Goal: Task Accomplishment & Management: Complete application form

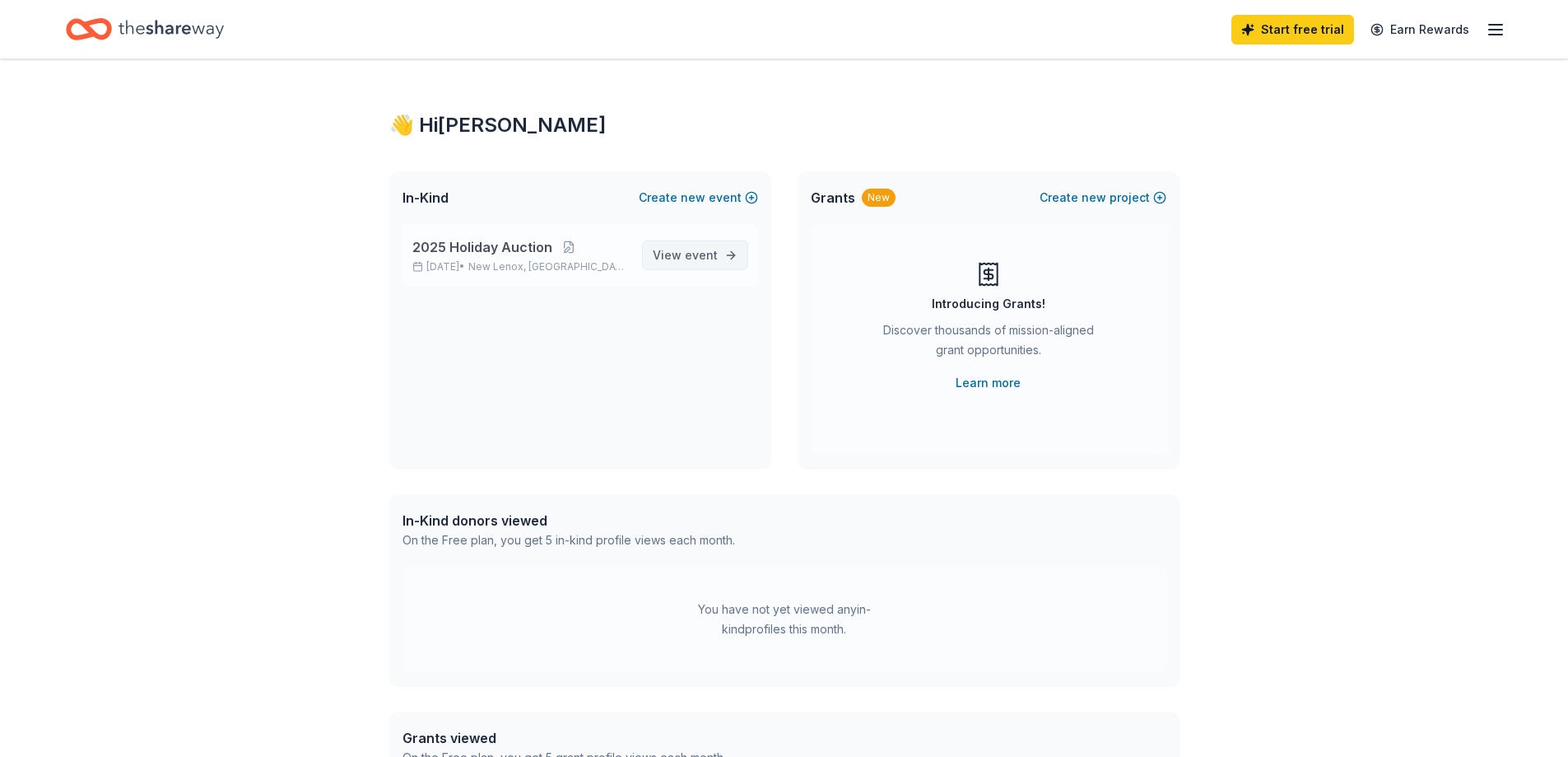
click at [664, 262] on span "View event" at bounding box center [685, 255] width 65 height 20
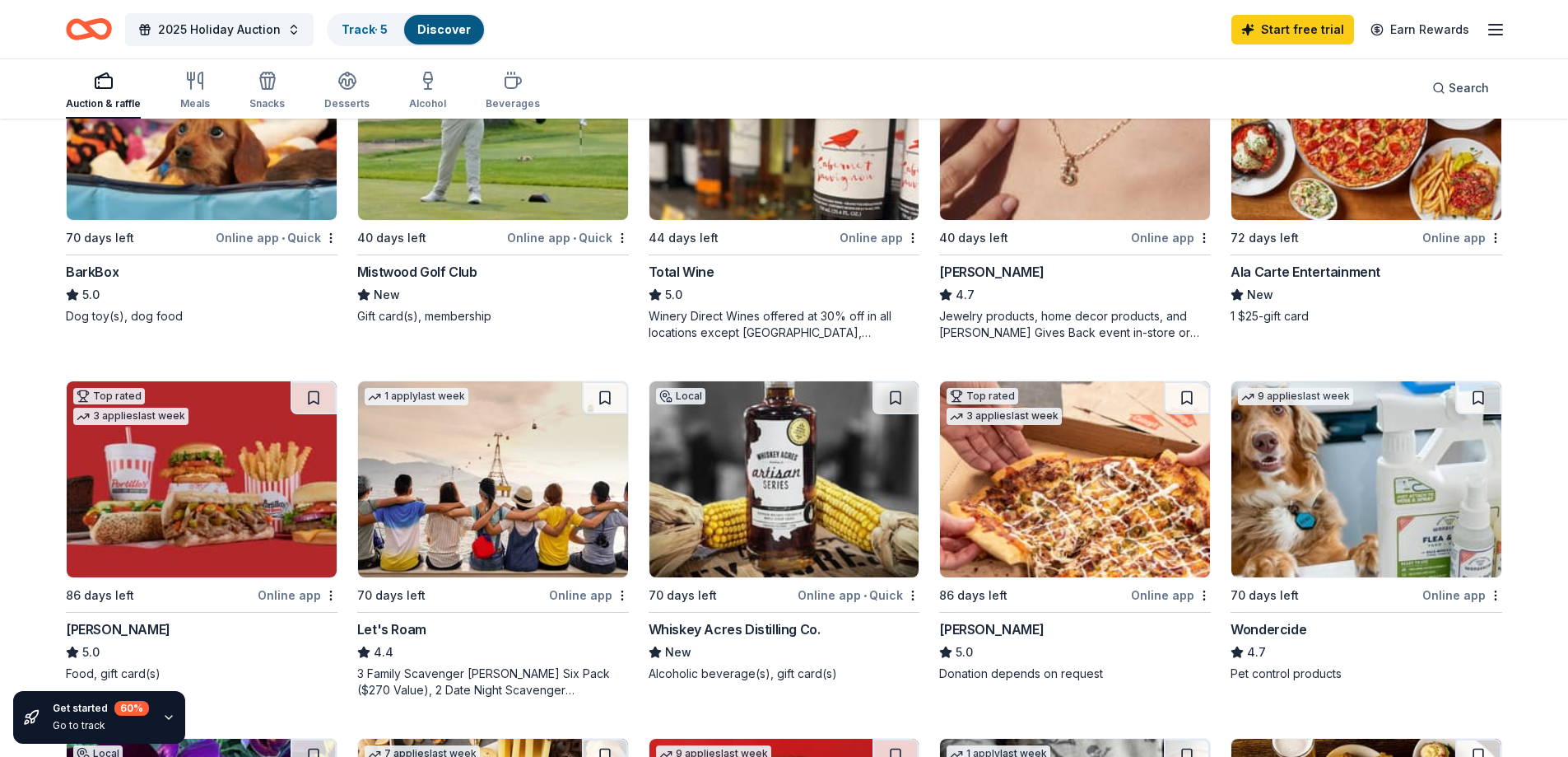
scroll to position [659, 0]
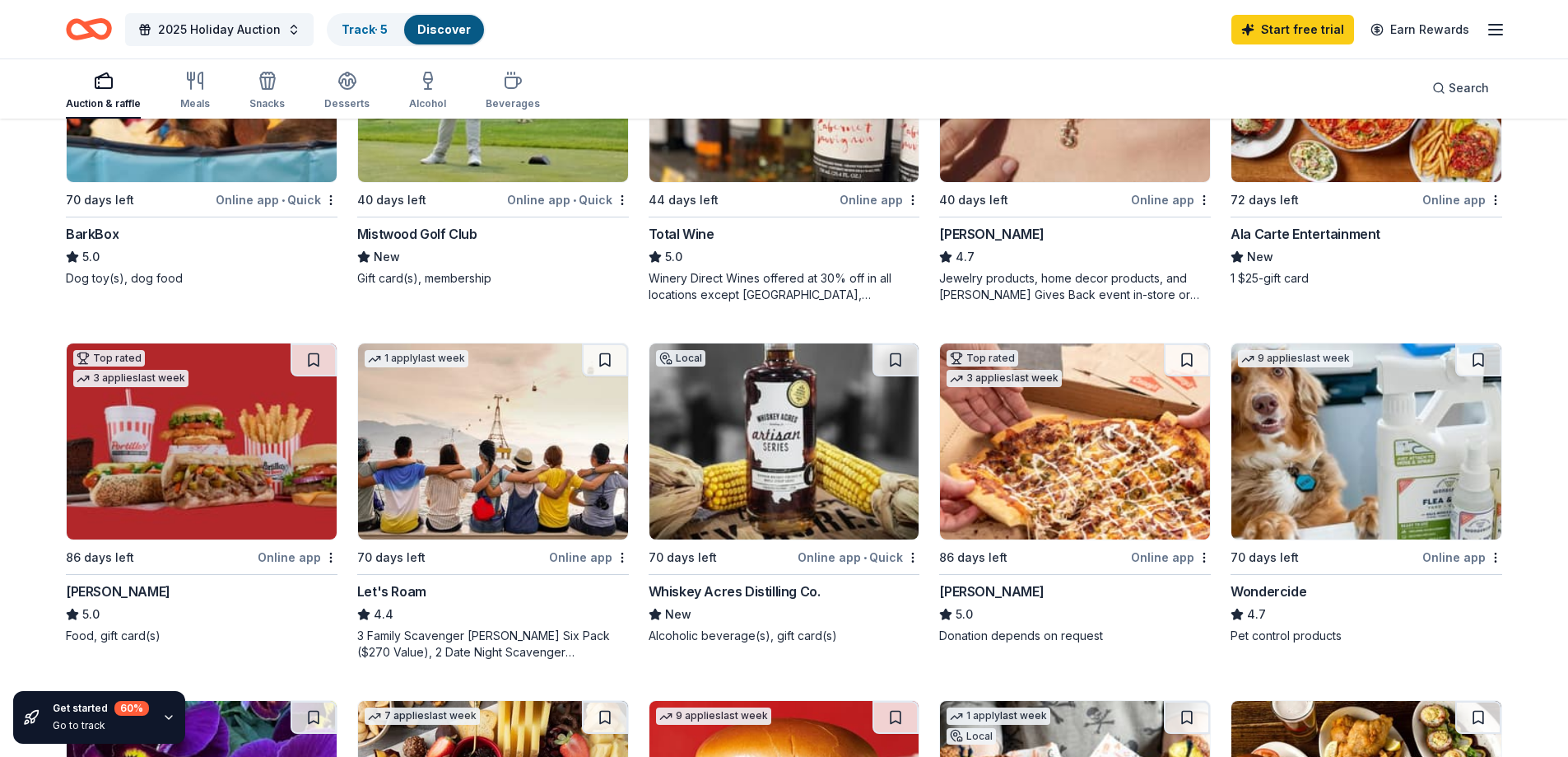
click at [742, 446] on img at bounding box center [784, 441] width 270 height 196
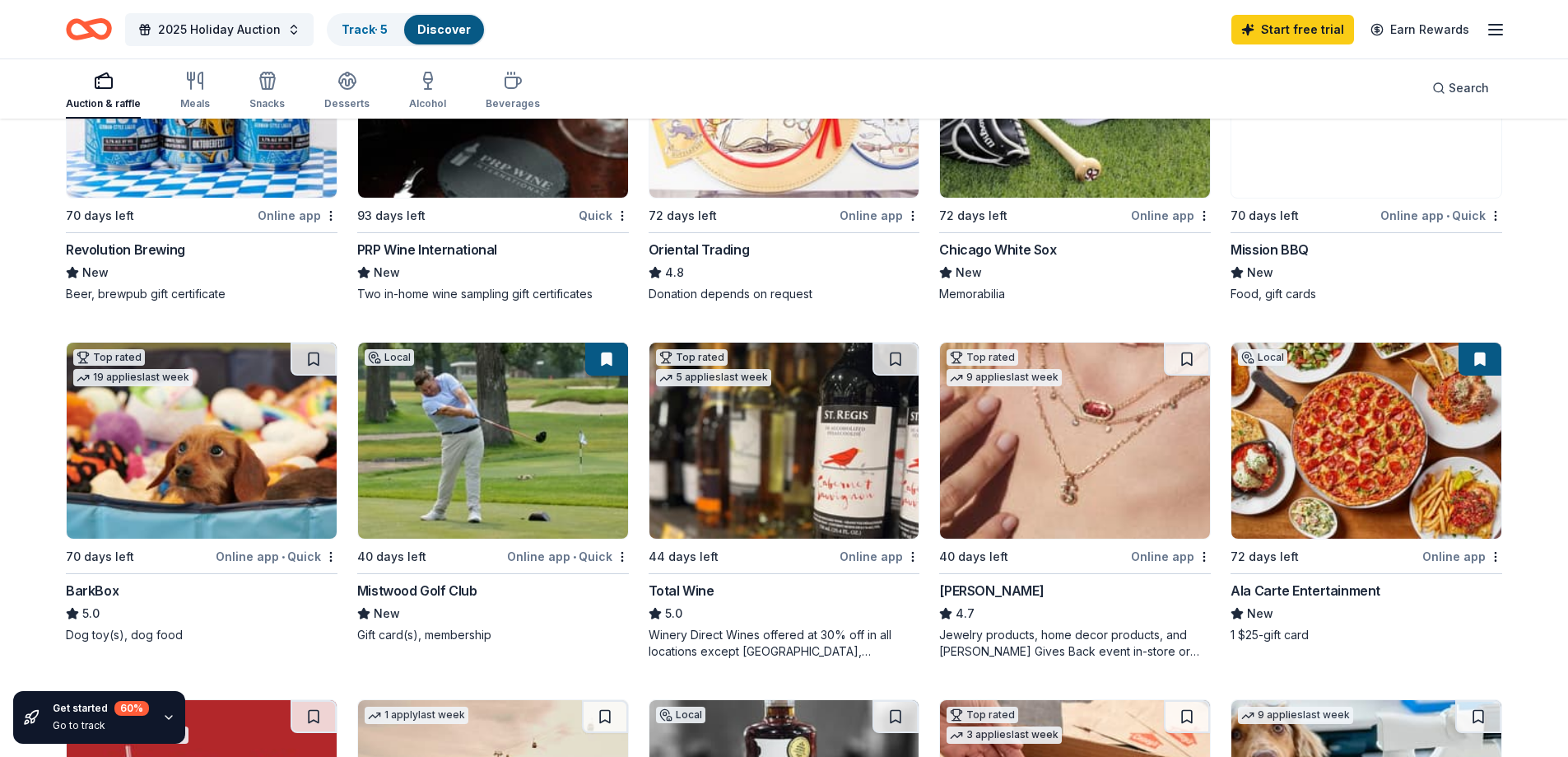
scroll to position [385, 0]
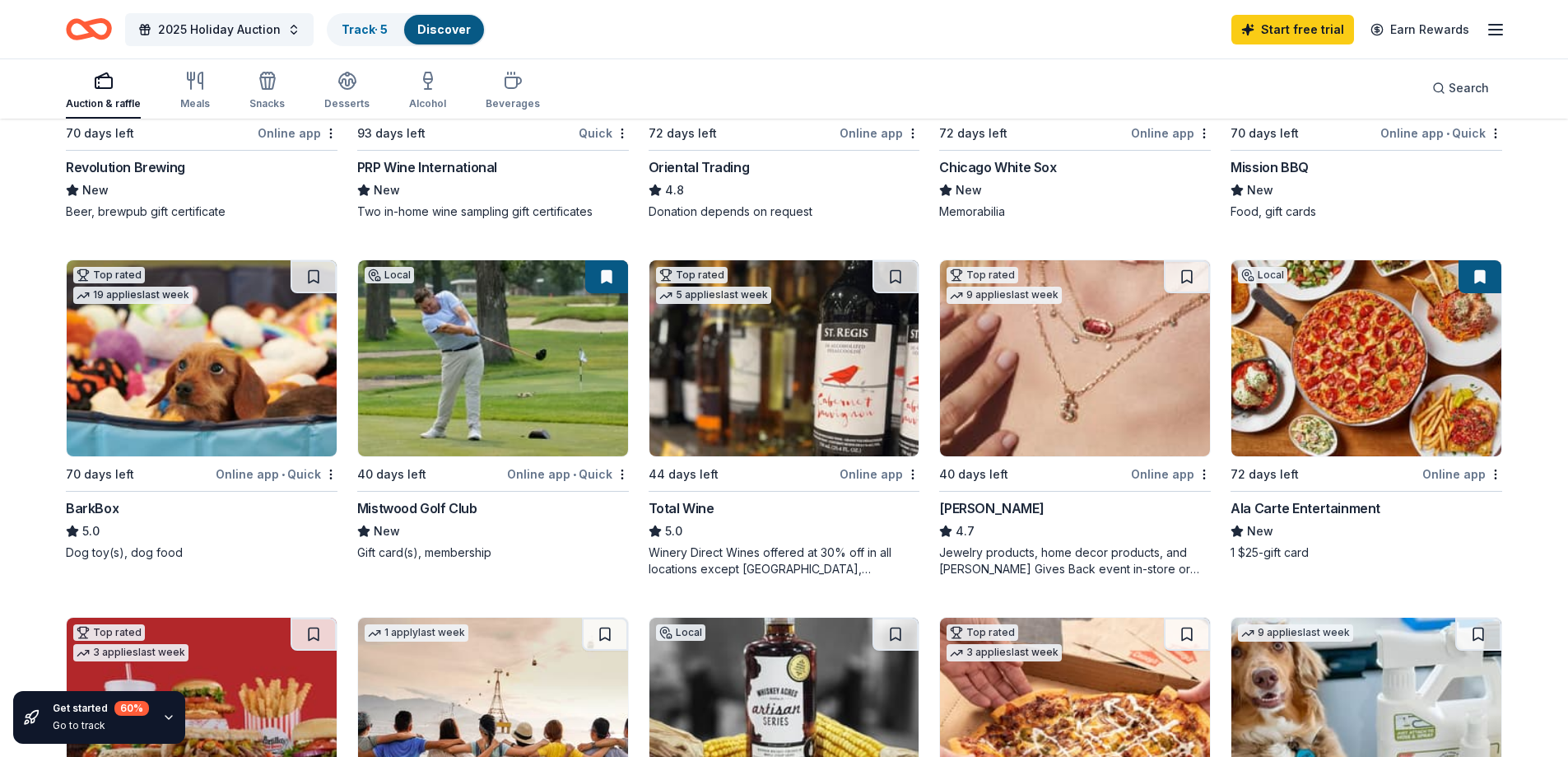
click at [1364, 426] on img at bounding box center [1366, 358] width 270 height 196
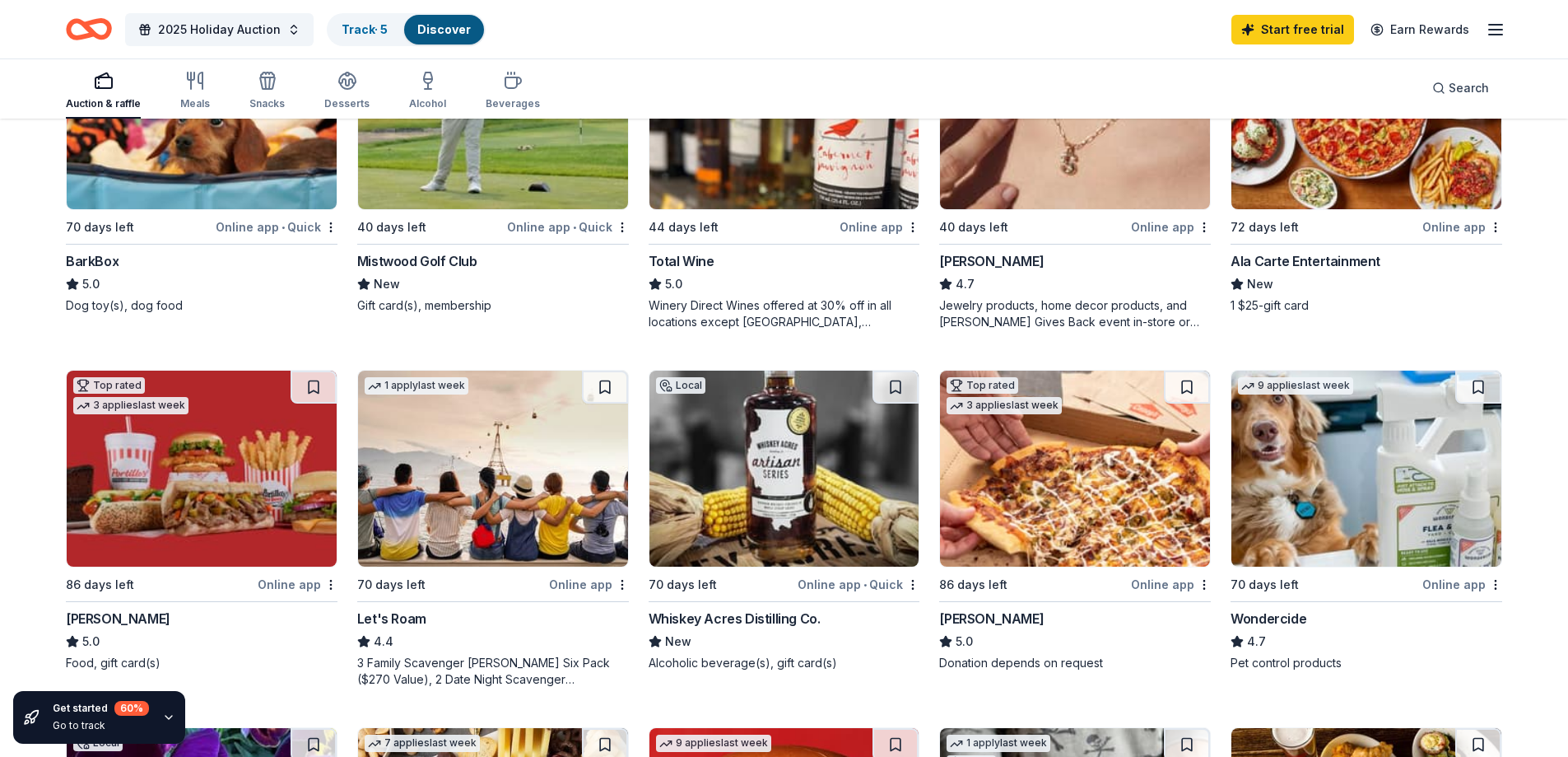
scroll to position [714, 0]
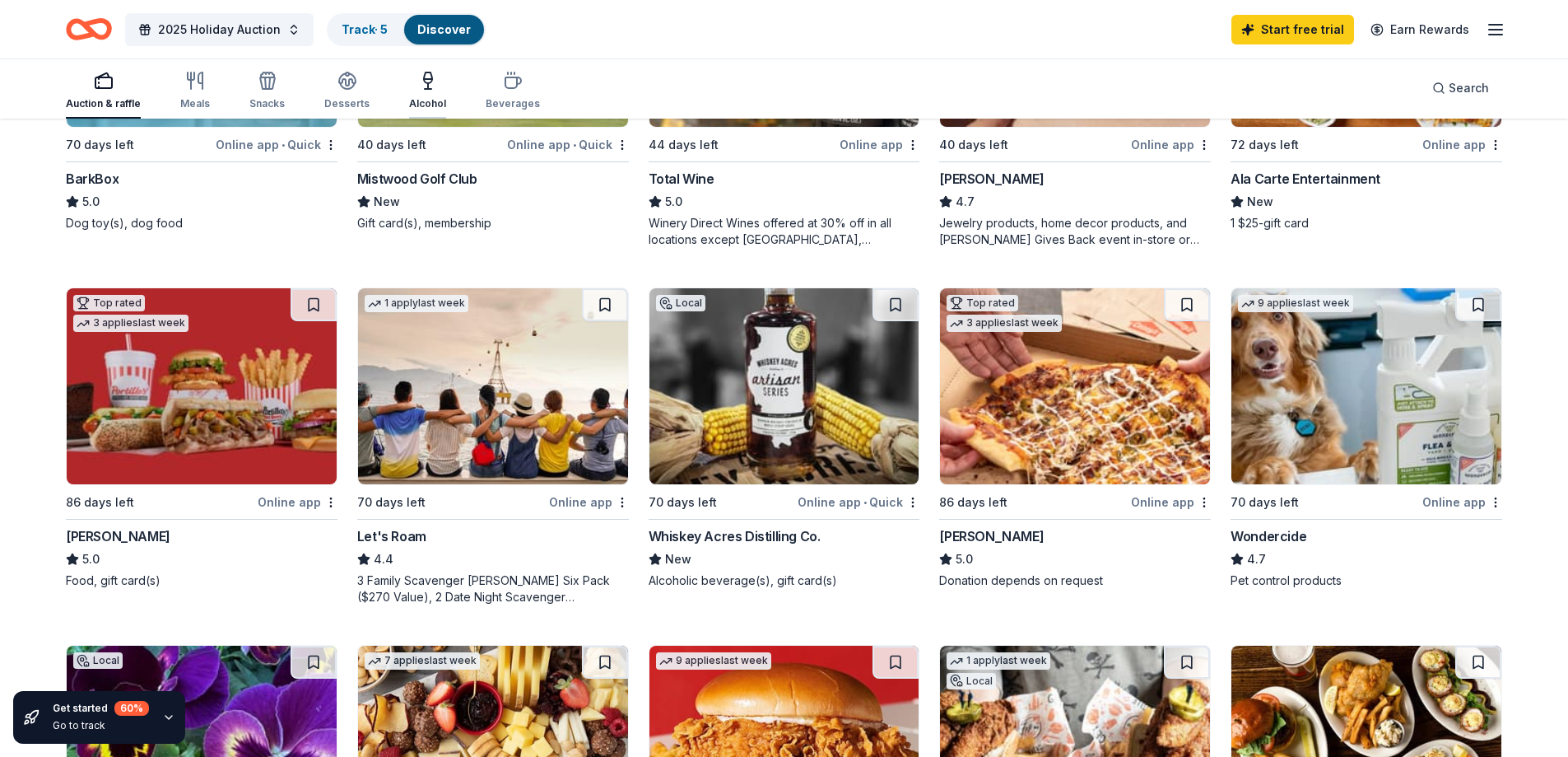
click at [424, 86] on icon "button" at bounding box center [428, 80] width 20 height 20
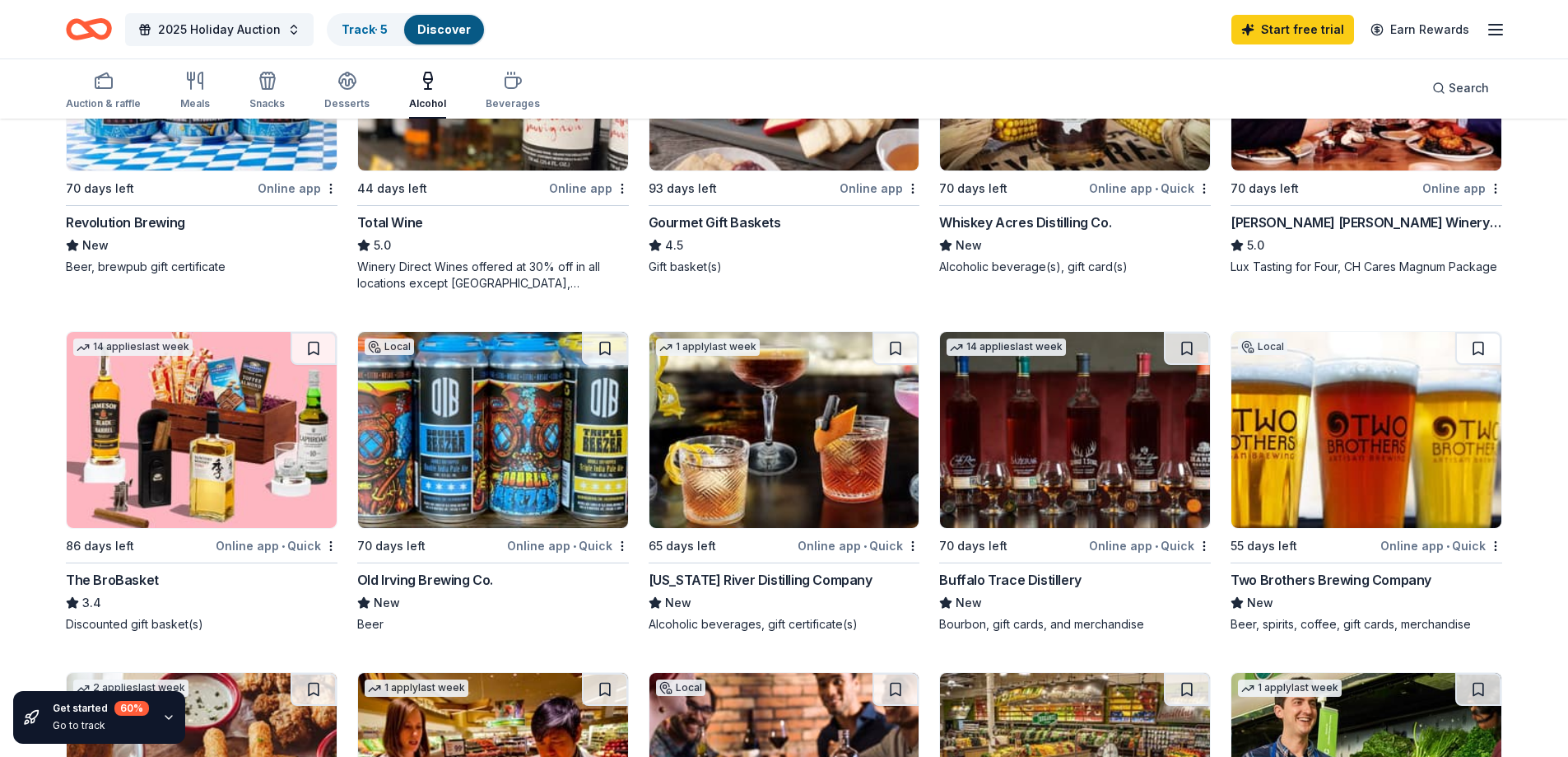
scroll to position [412, 0]
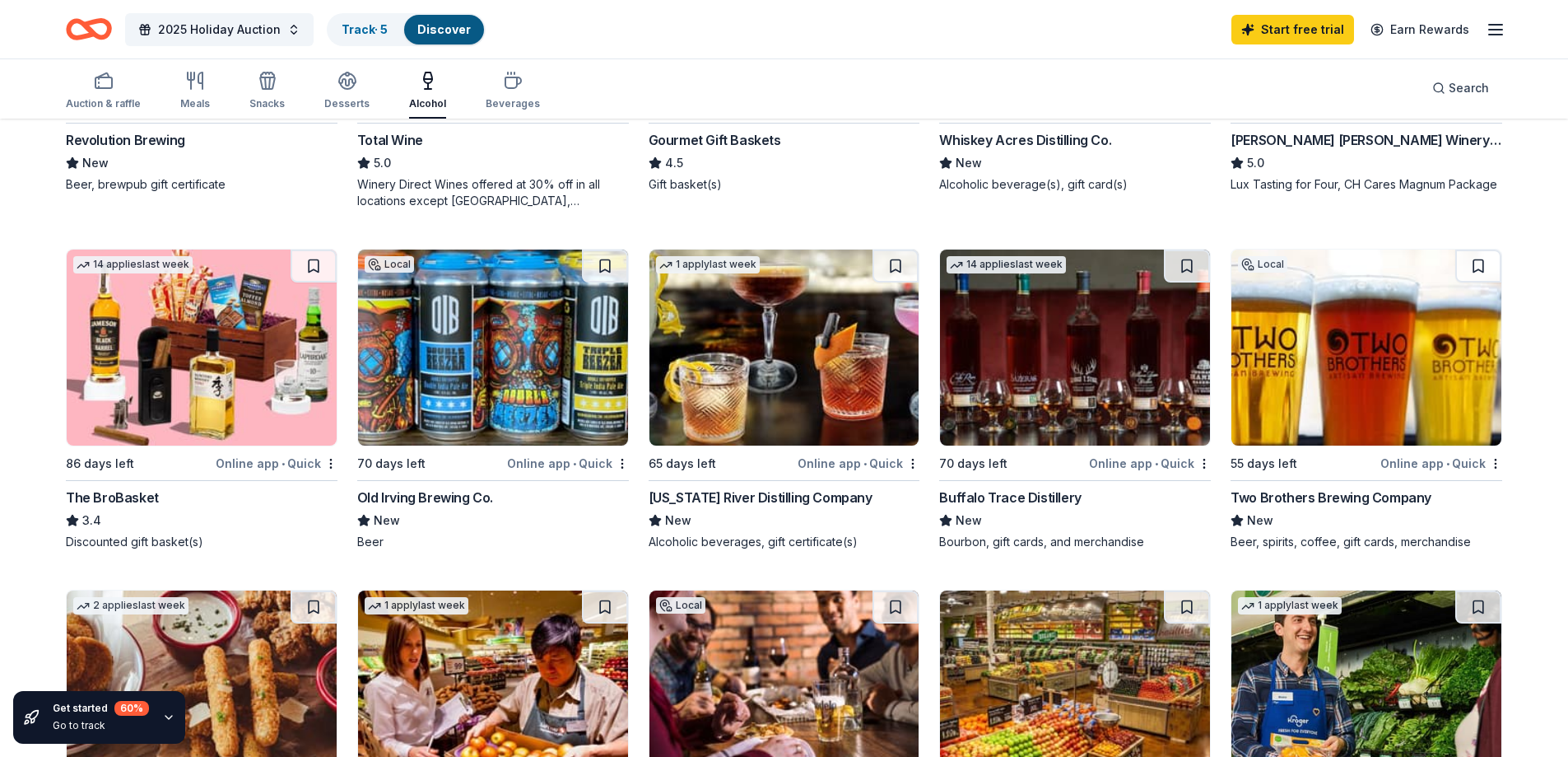
click at [153, 418] on img at bounding box center [202, 348] width 270 height 196
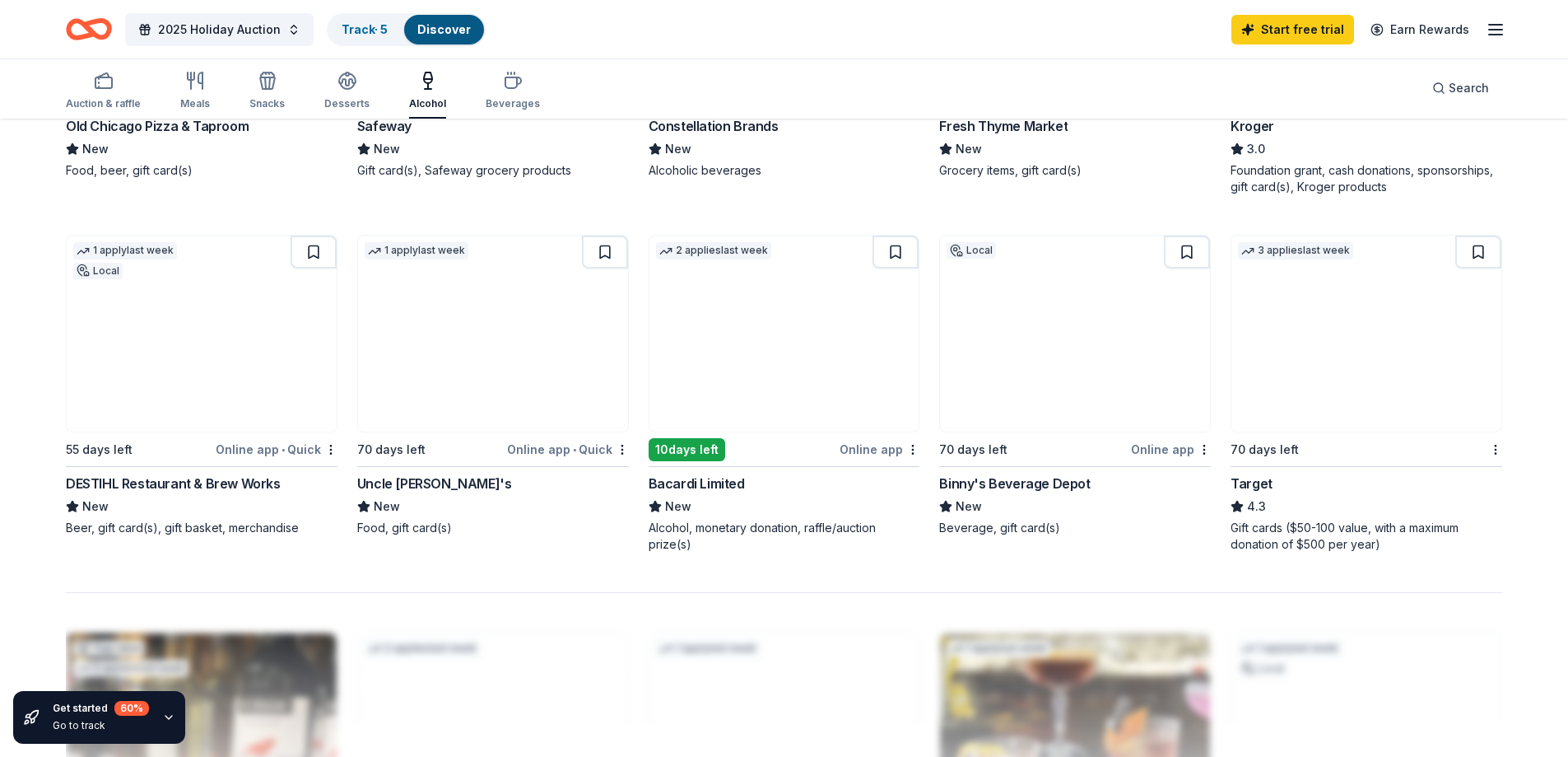
scroll to position [1153, 0]
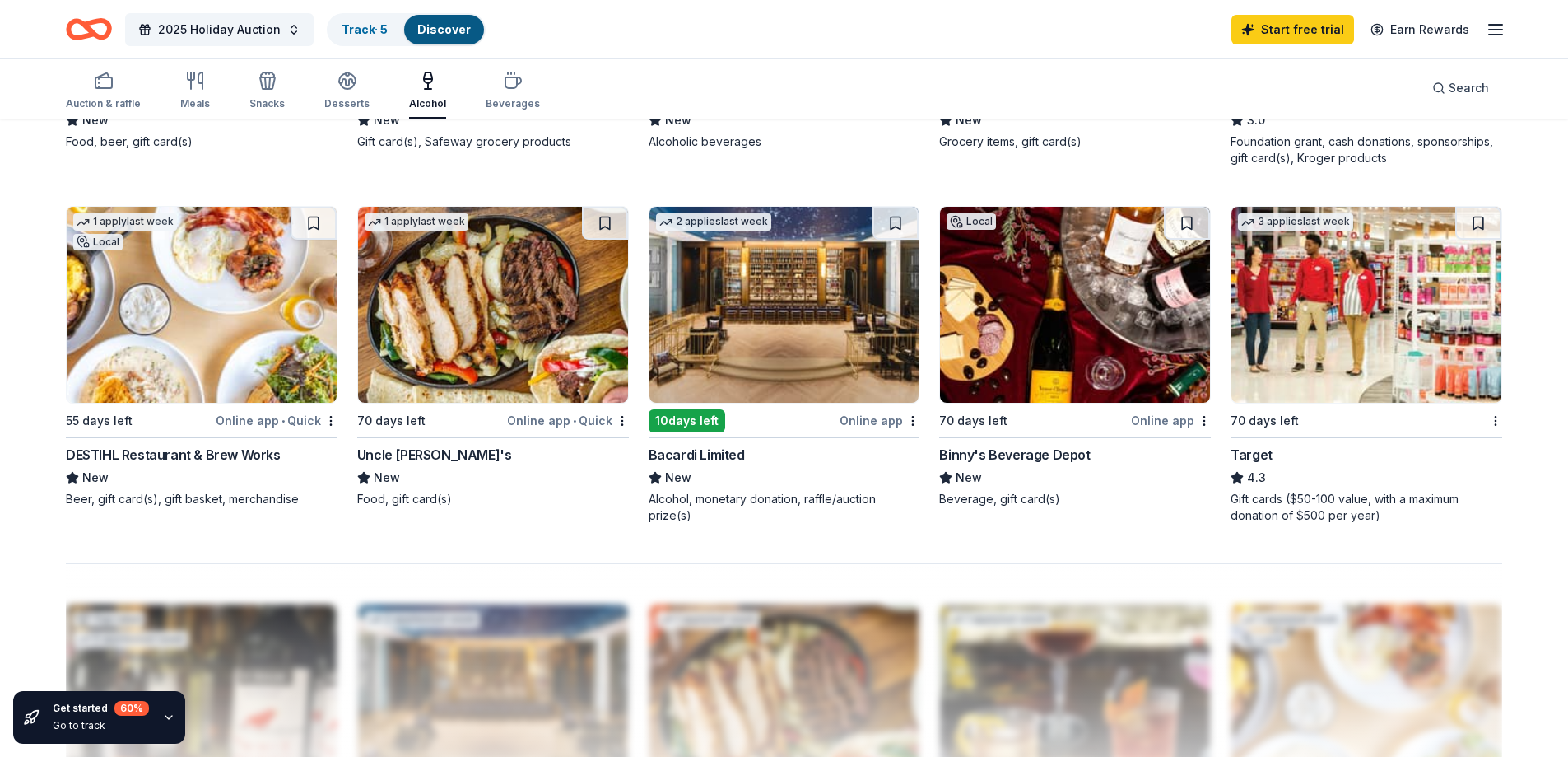
click at [806, 344] on img at bounding box center [784, 304] width 270 height 196
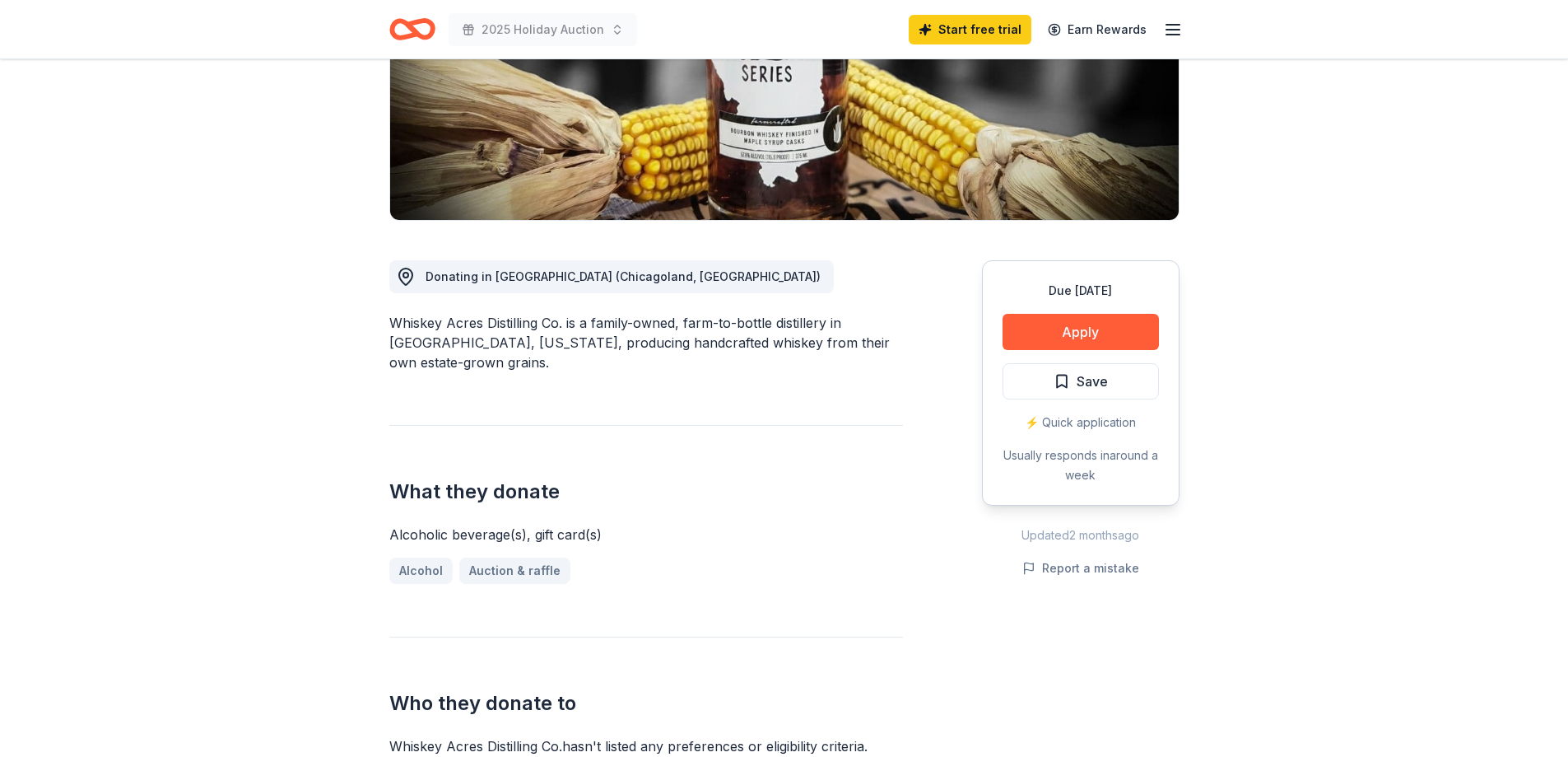
scroll to position [247, 0]
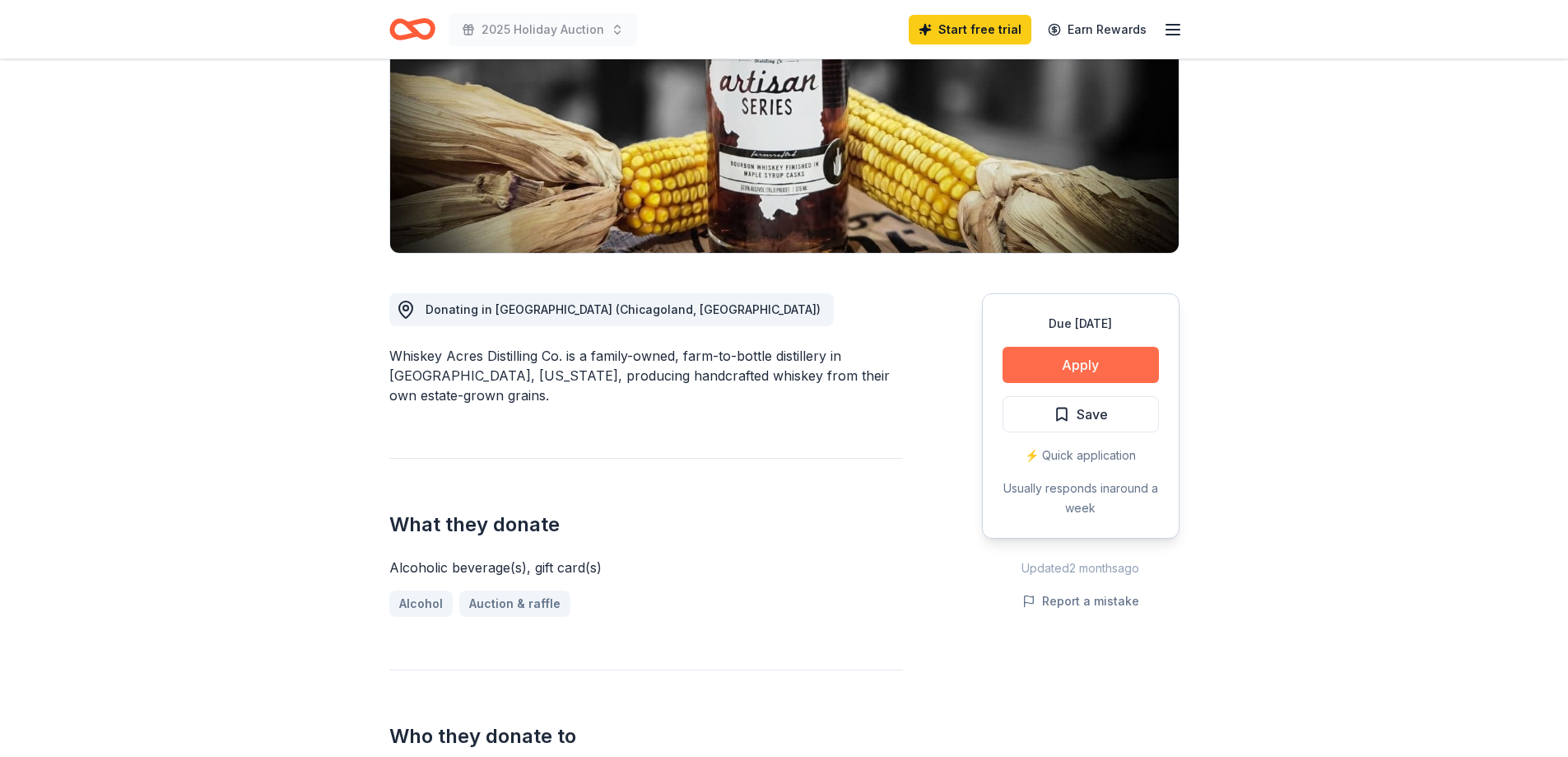
click at [1042, 372] on button "Apply" at bounding box center [1081, 365] width 156 height 36
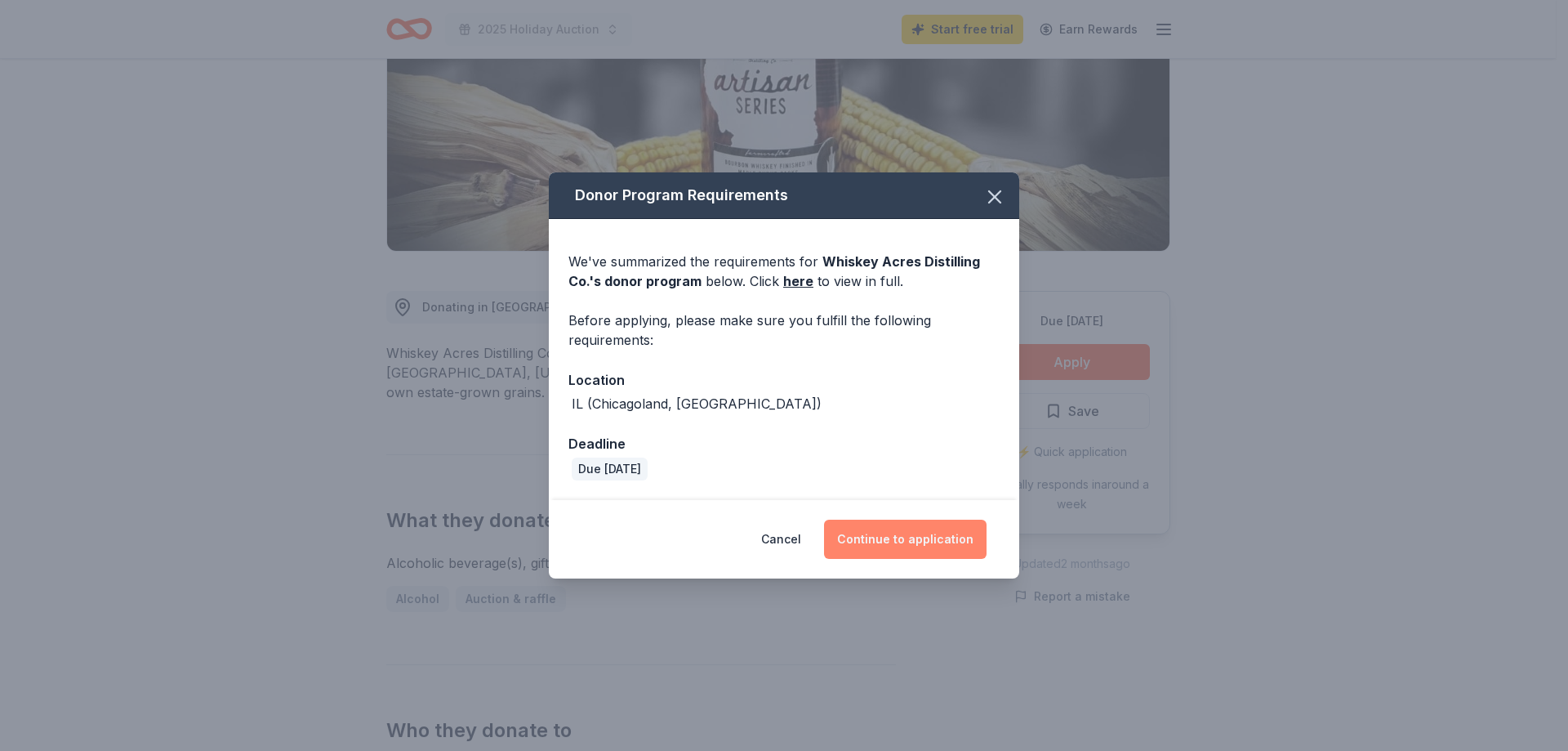
click at [911, 541] on button "Continue to application" at bounding box center [905, 539] width 163 height 39
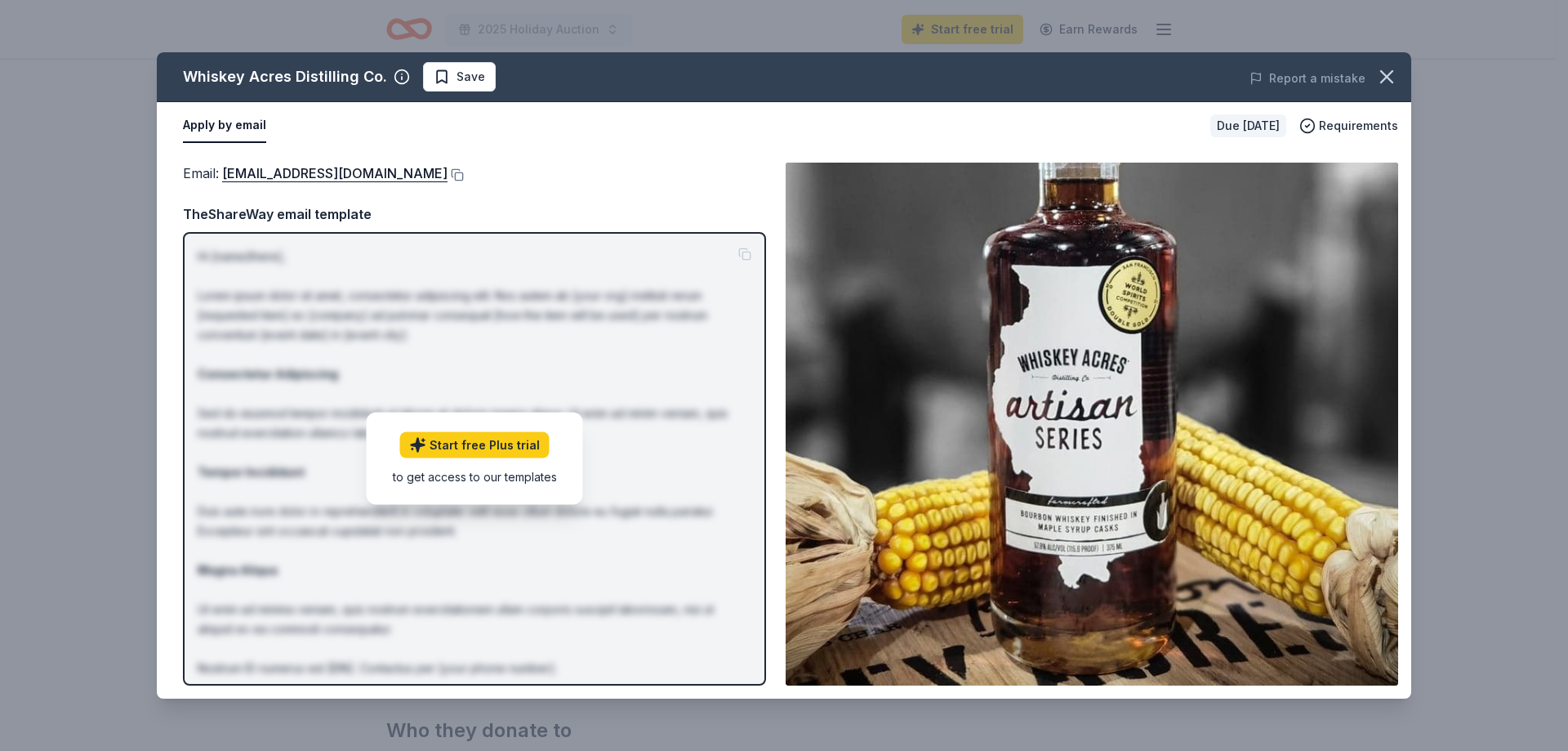
click at [519, 479] on div "to get access to our templates" at bounding box center [475, 476] width 165 height 17
click at [504, 476] on div "to get access to our templates" at bounding box center [475, 476] width 165 height 17
click at [707, 253] on p "Hi [name/there], Lorem ipsum dolor sit amet, consectetur adipiscing elit. Nos a…" at bounding box center [474, 492] width 554 height 490
click at [713, 186] on div "Email : sue@whiskeyacres.com TheShareWay email template Hi [name/there], Lorem …" at bounding box center [475, 424] width 583 height 523
click at [218, 123] on button "Apply by email" at bounding box center [224, 125] width 83 height 35
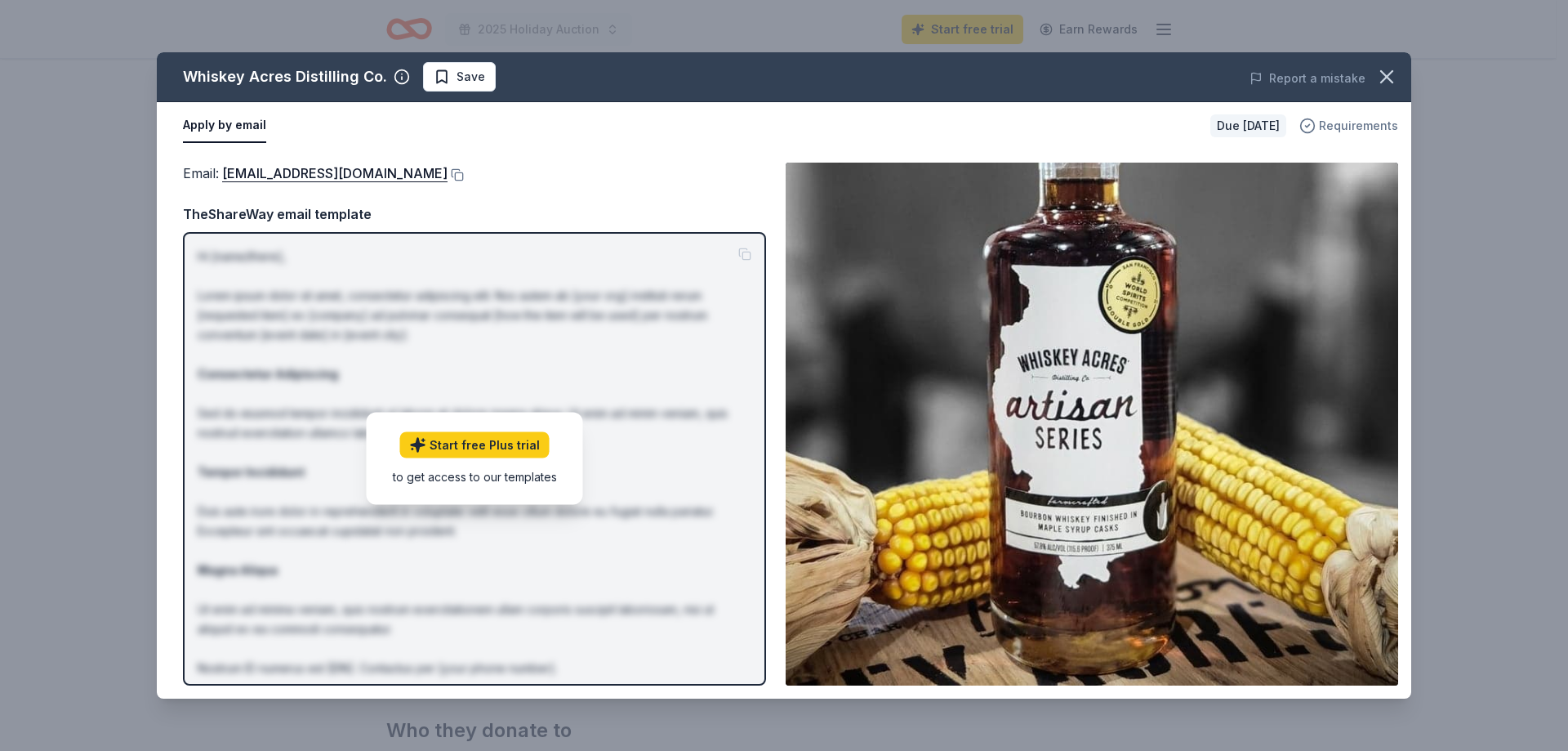
click at [1343, 125] on span "Requirements" at bounding box center [1359, 125] width 79 height 20
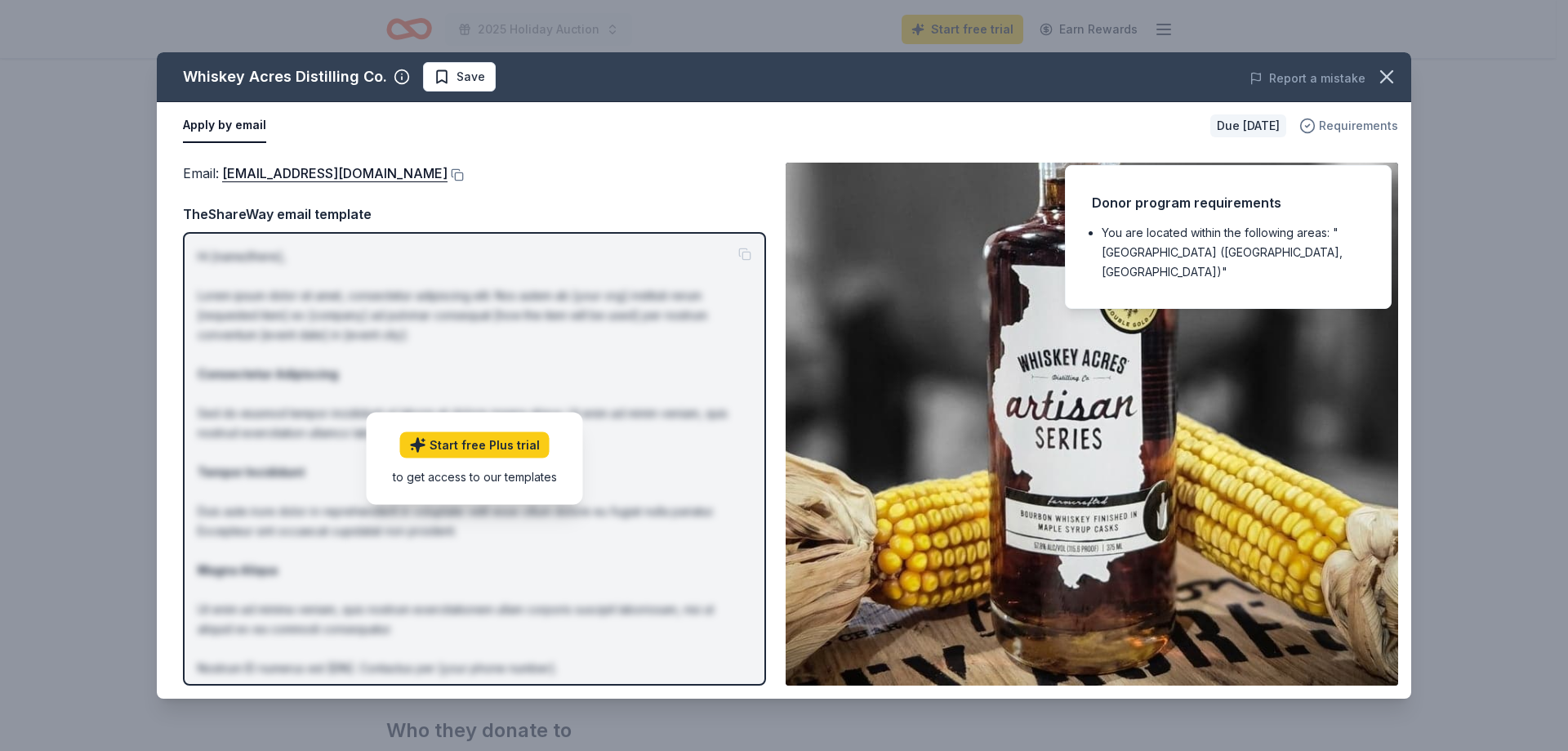
click at [1343, 125] on span "Requirements" at bounding box center [1359, 125] width 79 height 20
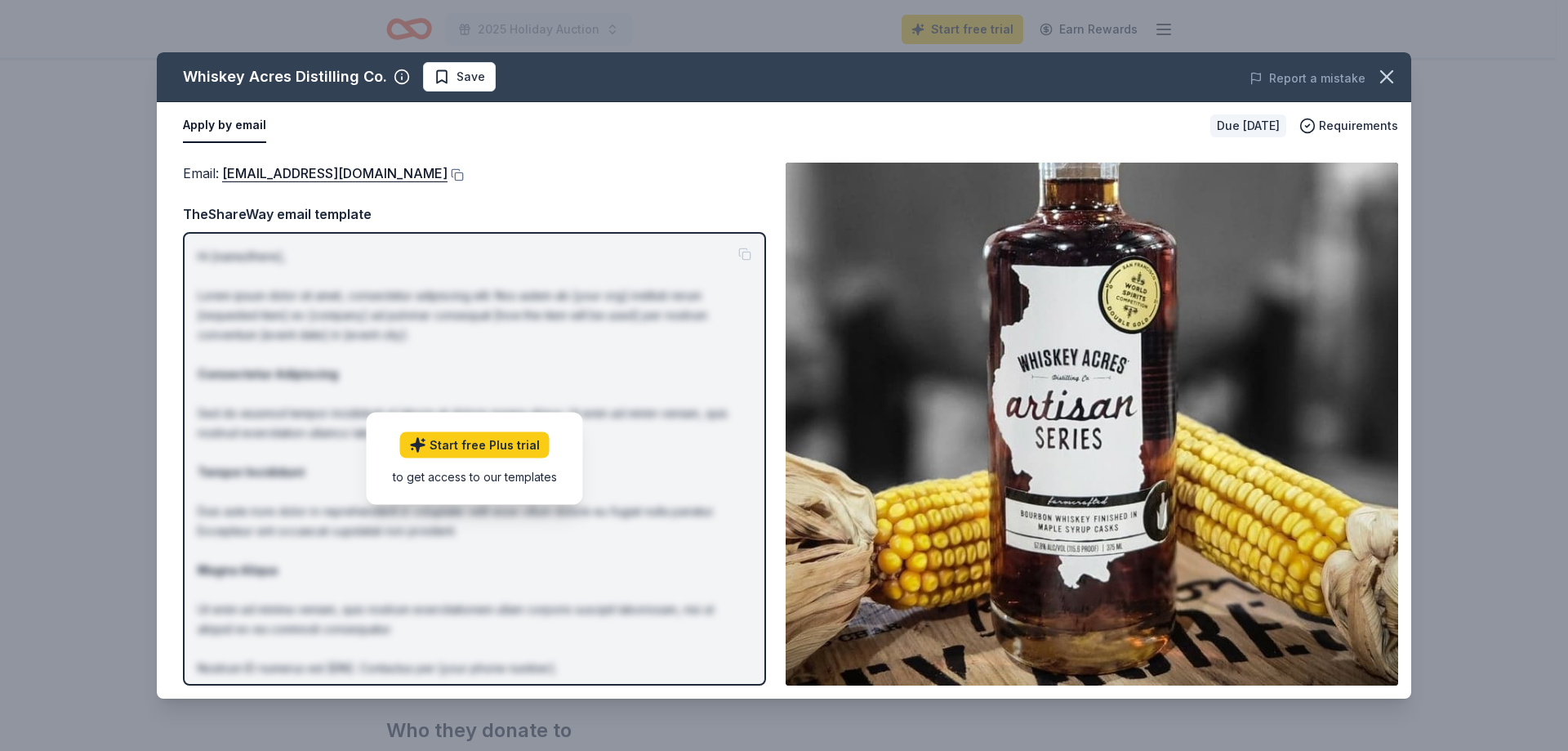
click at [568, 176] on div "Email : sue@whiskeyacres.com" at bounding box center [475, 173] width 583 height 22
drag, startPoint x: 229, startPoint y: 131, endPoint x: 352, endPoint y: 145, distance: 123.8
click at [359, 138] on div "Apply by email" at bounding box center [690, 125] width 1014 height 35
click at [338, 175] on link "sue@whiskeyacres.com" at bounding box center [335, 173] width 225 height 22
click at [1390, 76] on icon "button" at bounding box center [1387, 77] width 22 height 22
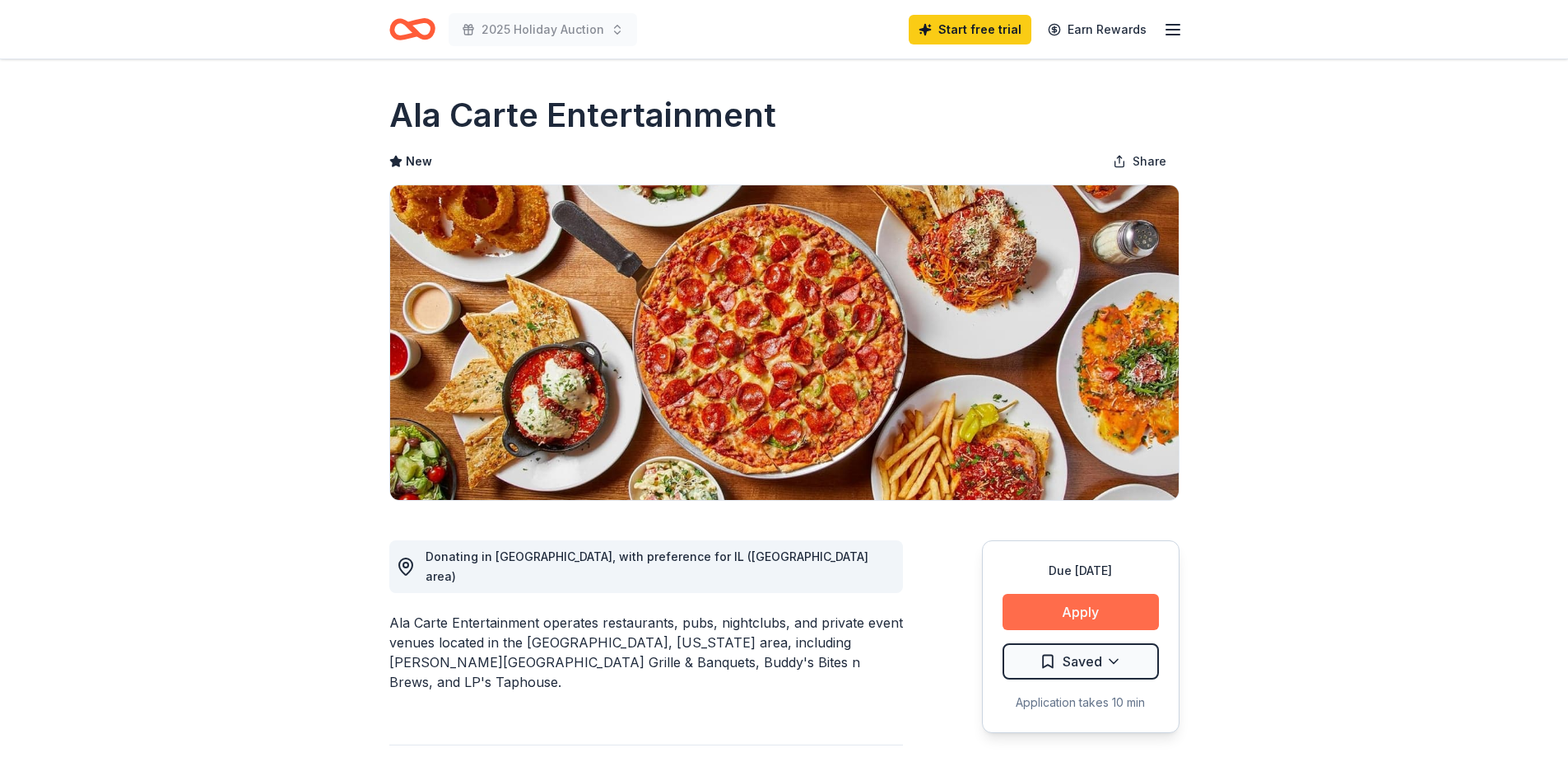
click at [1093, 617] on button "Apply" at bounding box center [1081, 612] width 156 height 36
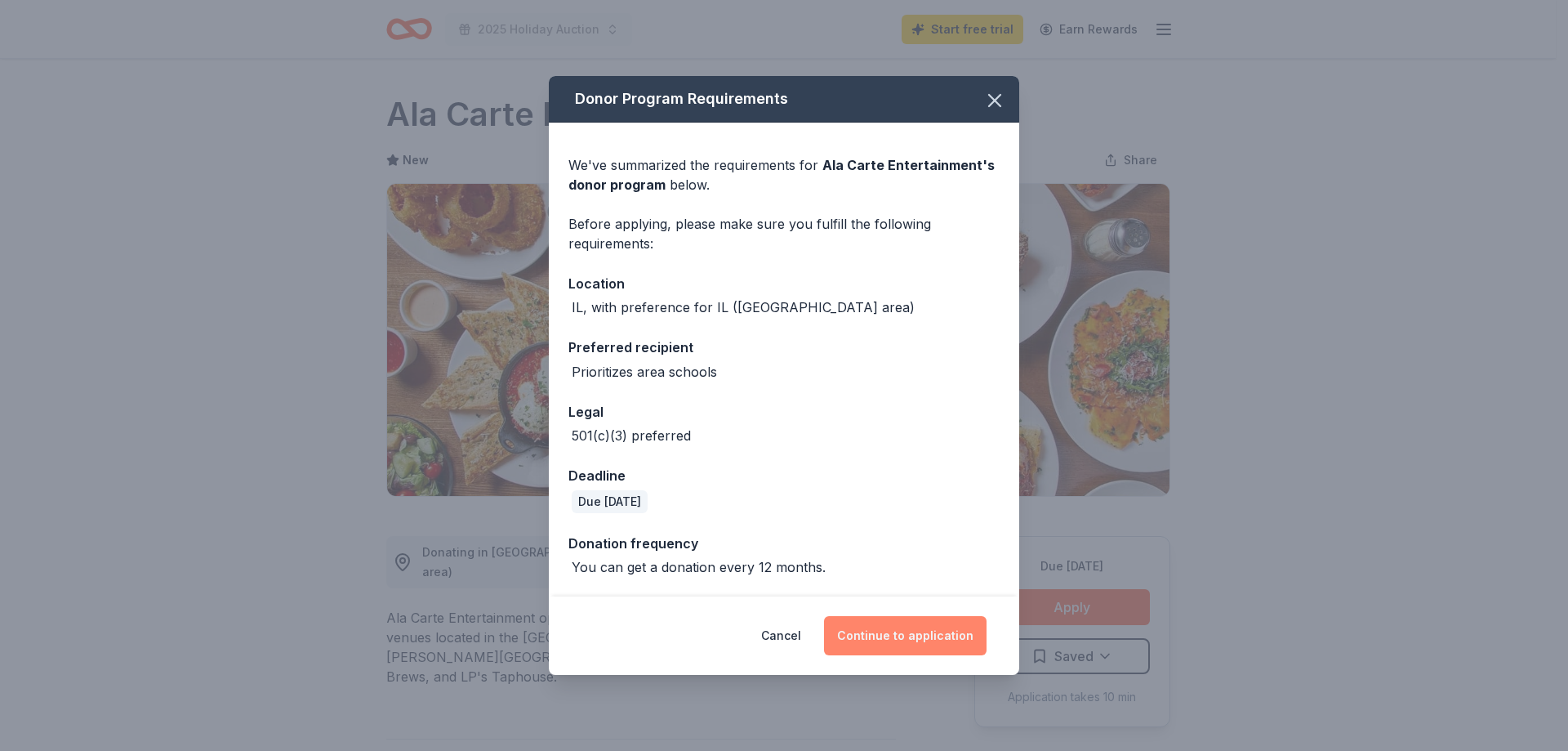
click at [933, 642] on button "Continue to application" at bounding box center [905, 636] width 163 height 39
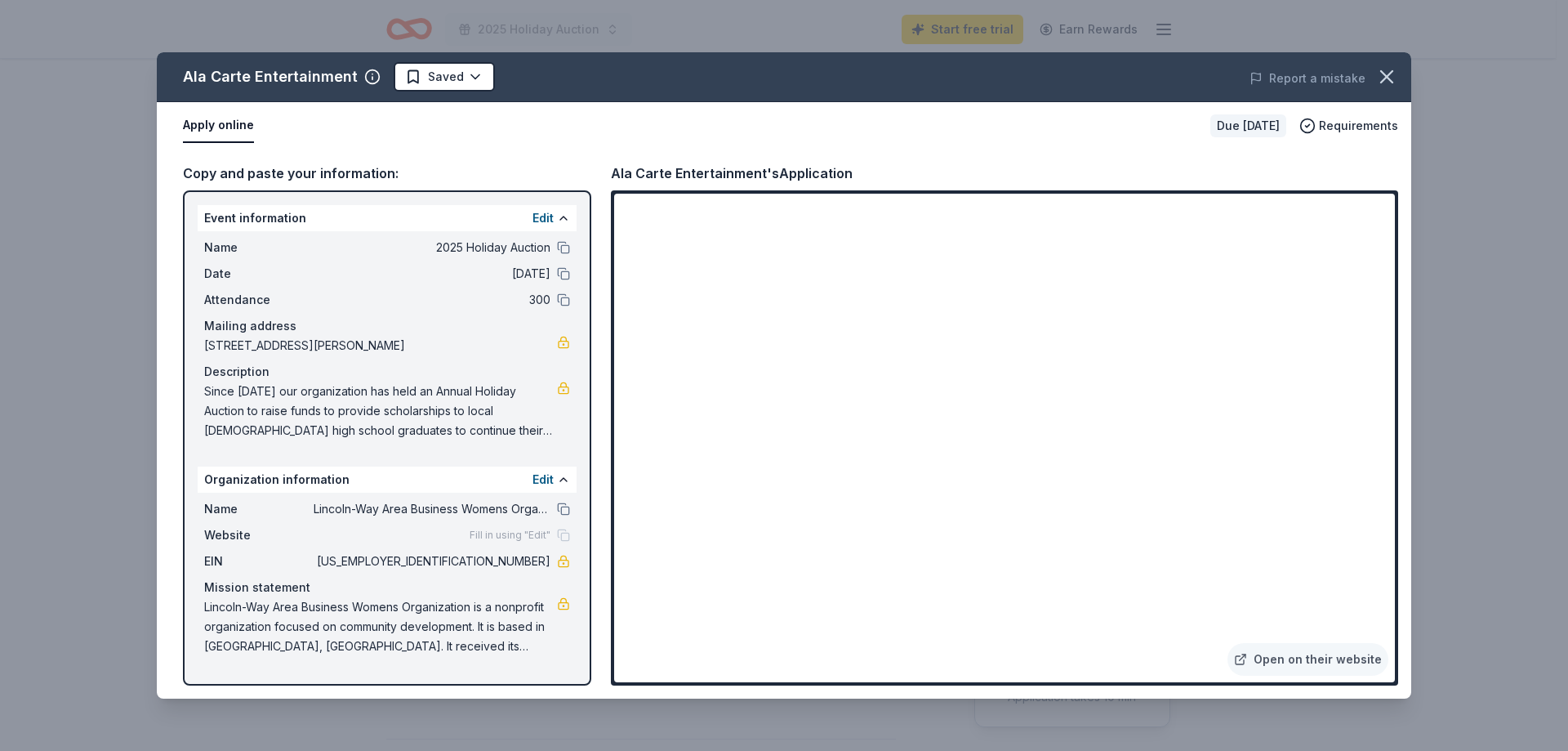
drag, startPoint x: 1396, startPoint y: 422, endPoint x: 1416, endPoint y: 385, distance: 42.1
click at [1418, 369] on div "Ala Carte Entertainment Saved Report a mistake Apply online Due in 72 days Requ…" at bounding box center [784, 375] width 1568 height 751
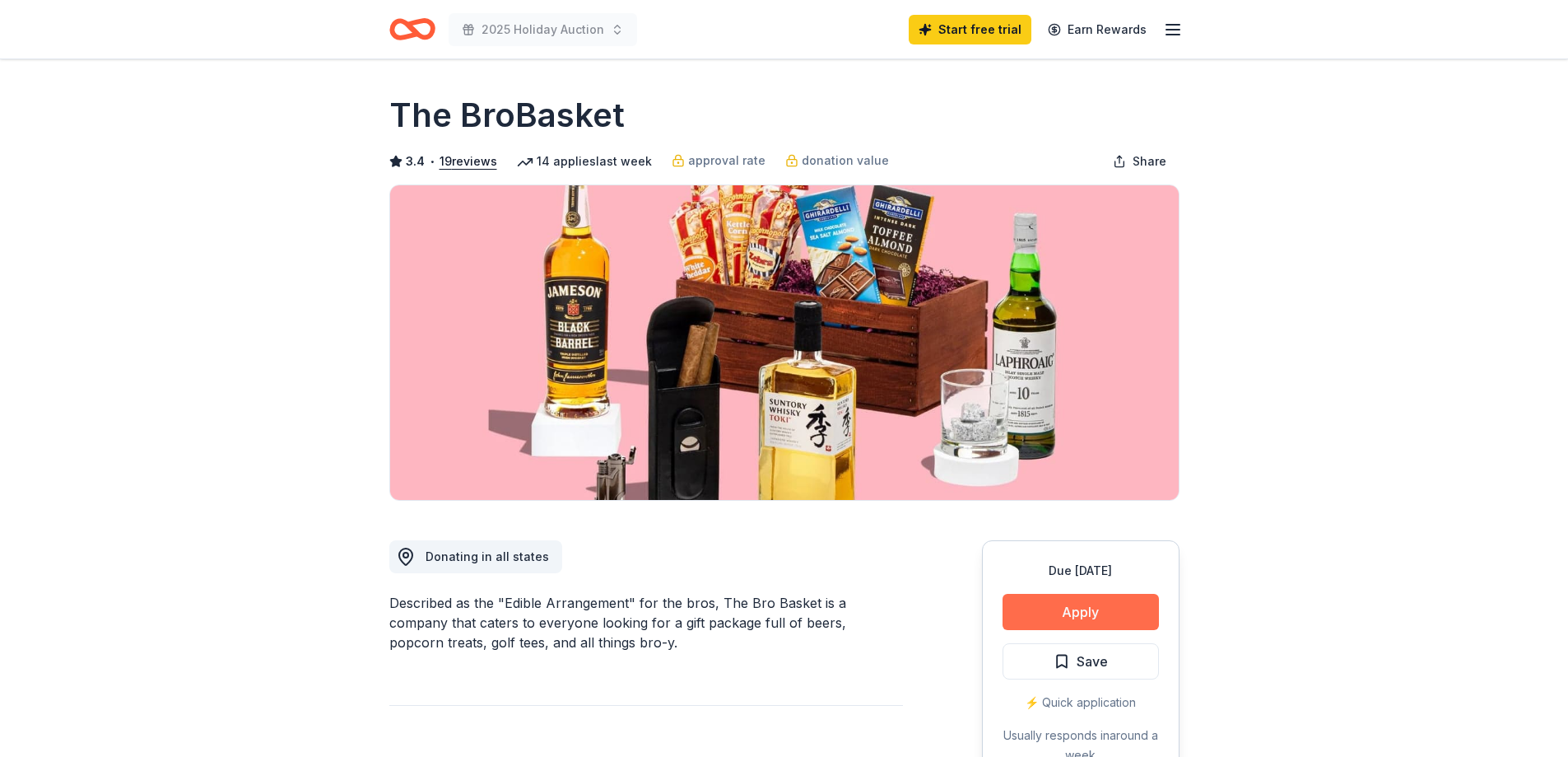
click at [1037, 608] on button "Apply" at bounding box center [1081, 612] width 156 height 36
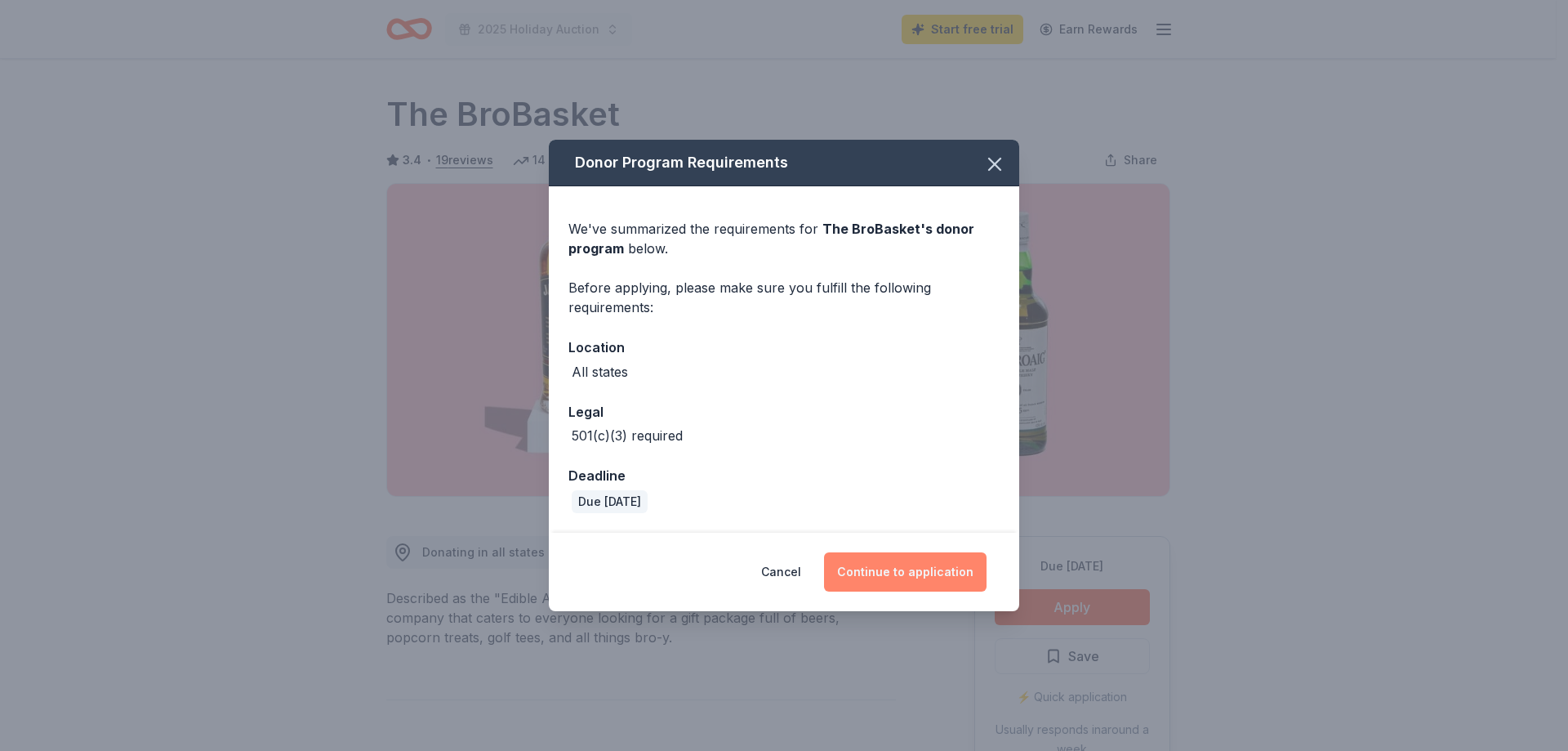
click at [943, 580] on button "Continue to application" at bounding box center [905, 571] width 163 height 39
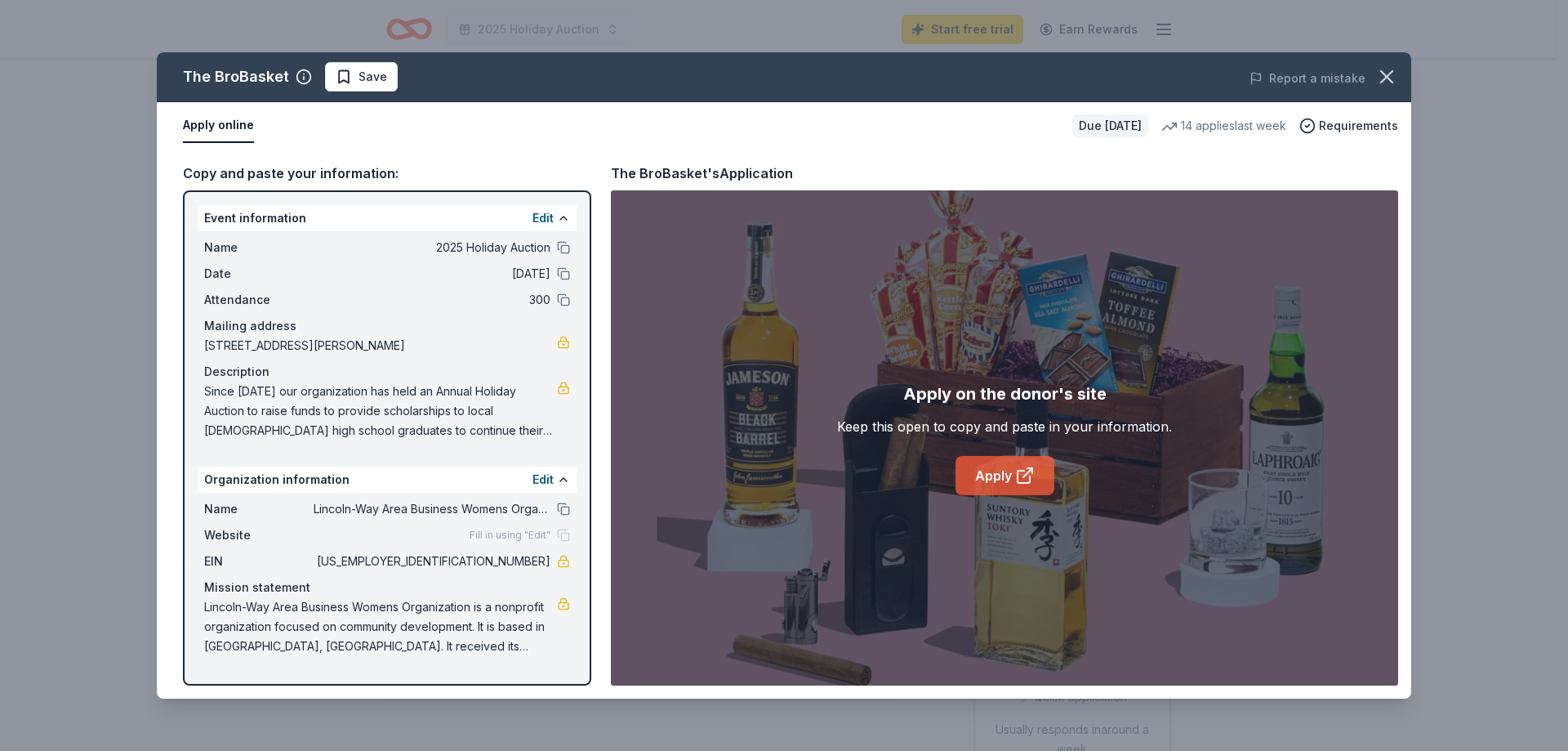
click at [1002, 486] on link "Apply" at bounding box center [1005, 475] width 99 height 39
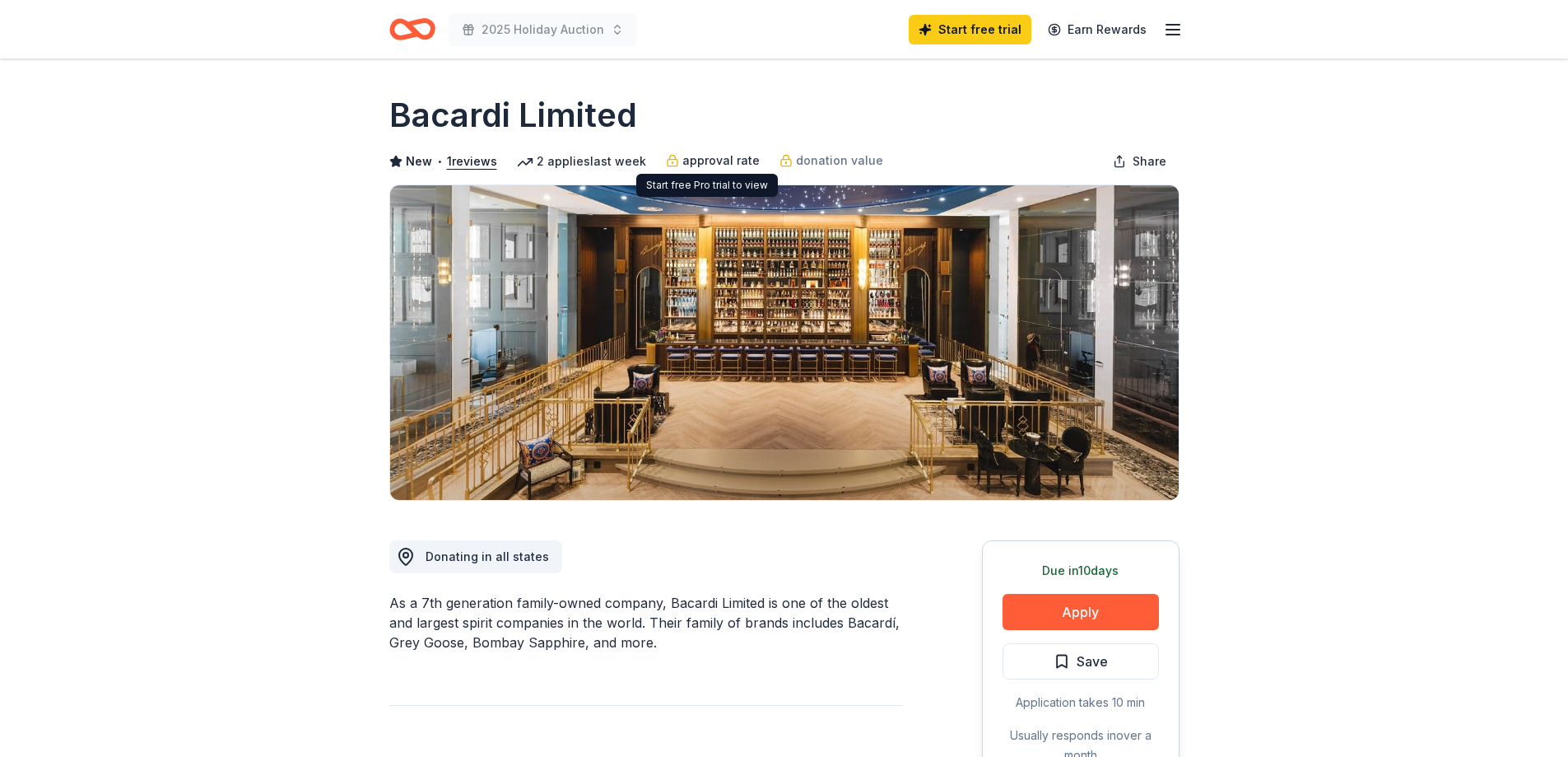
click at [728, 165] on span "approval rate" at bounding box center [721, 160] width 77 height 20
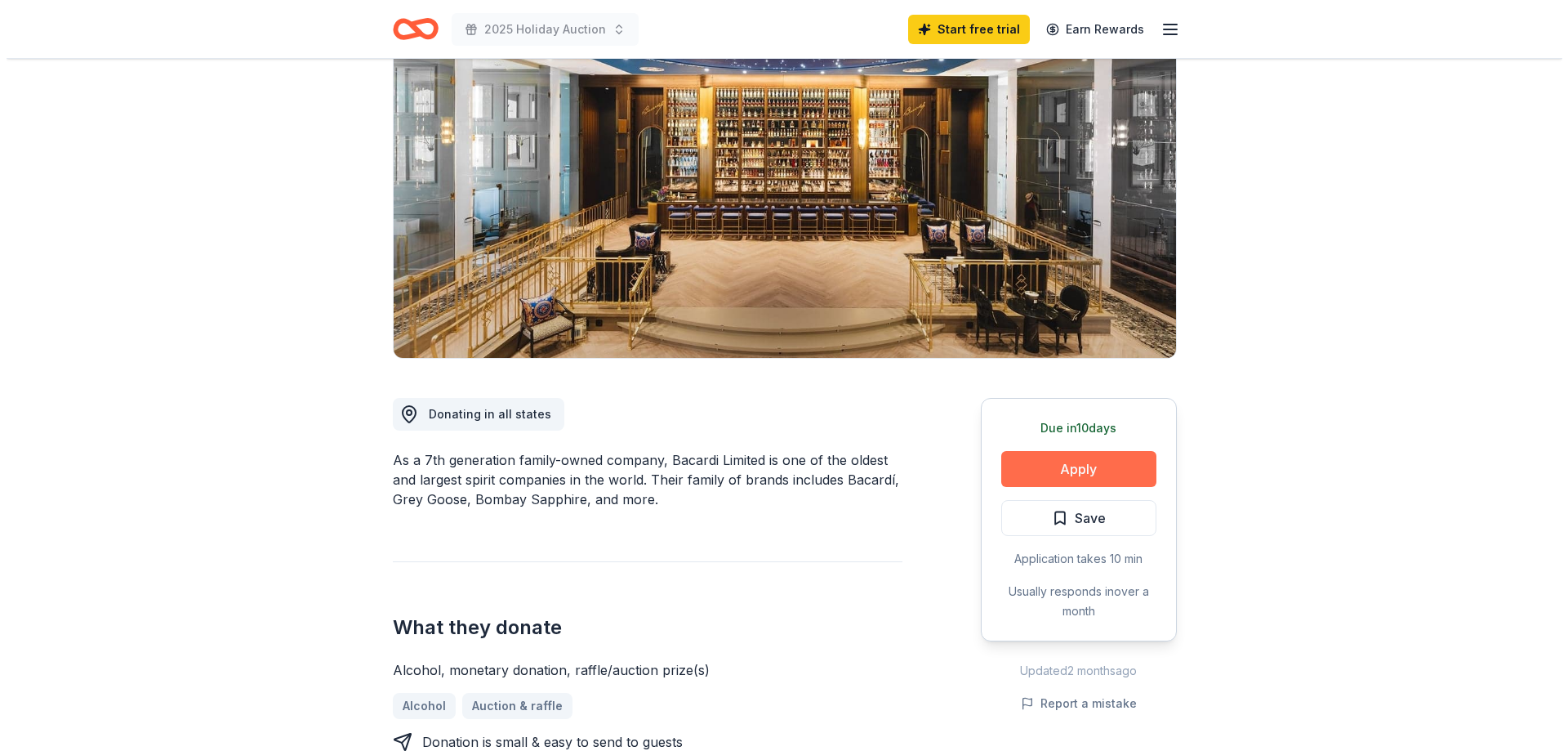
scroll to position [245, 0]
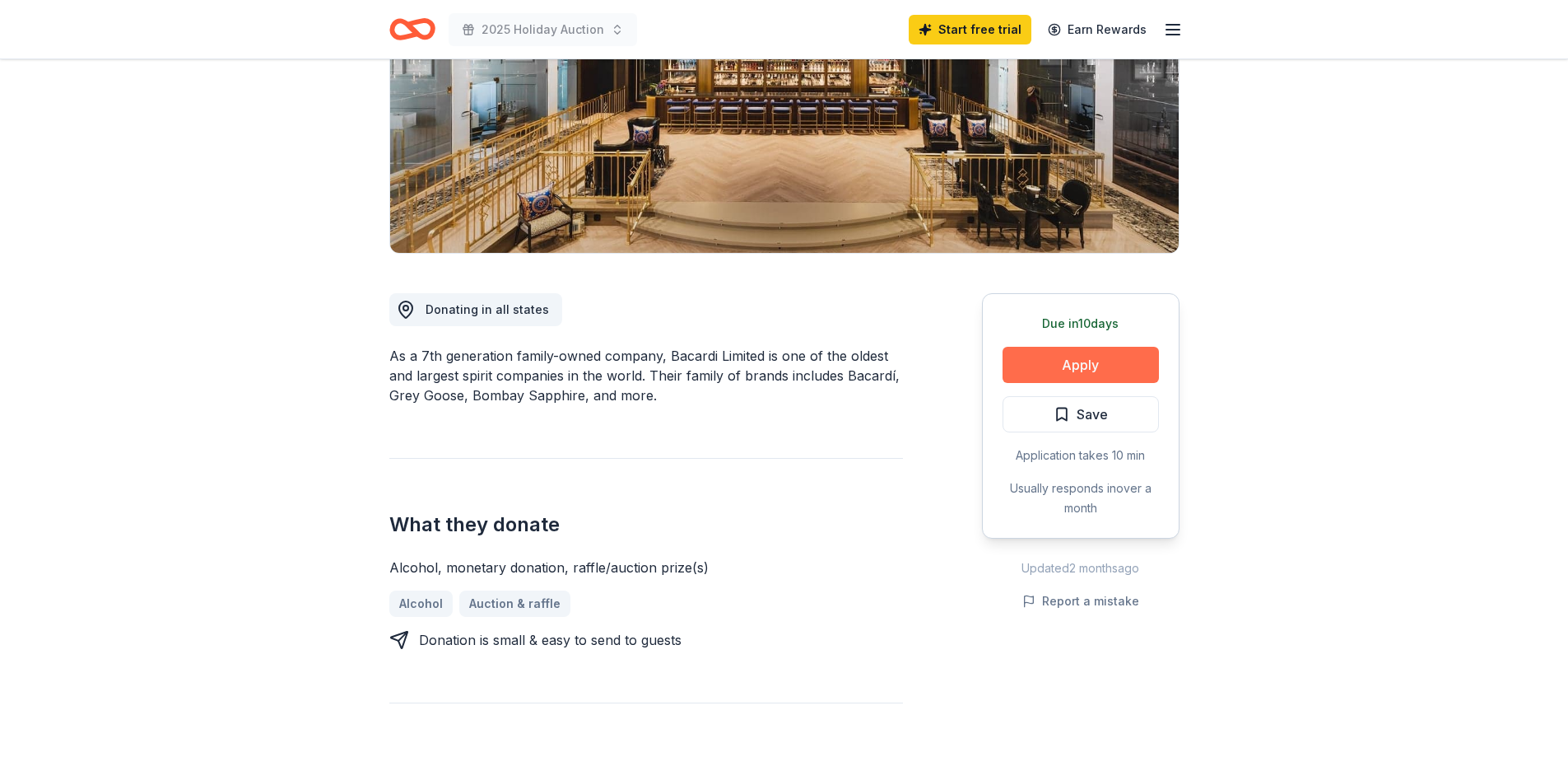
click at [1077, 358] on button "Apply" at bounding box center [1081, 365] width 156 height 36
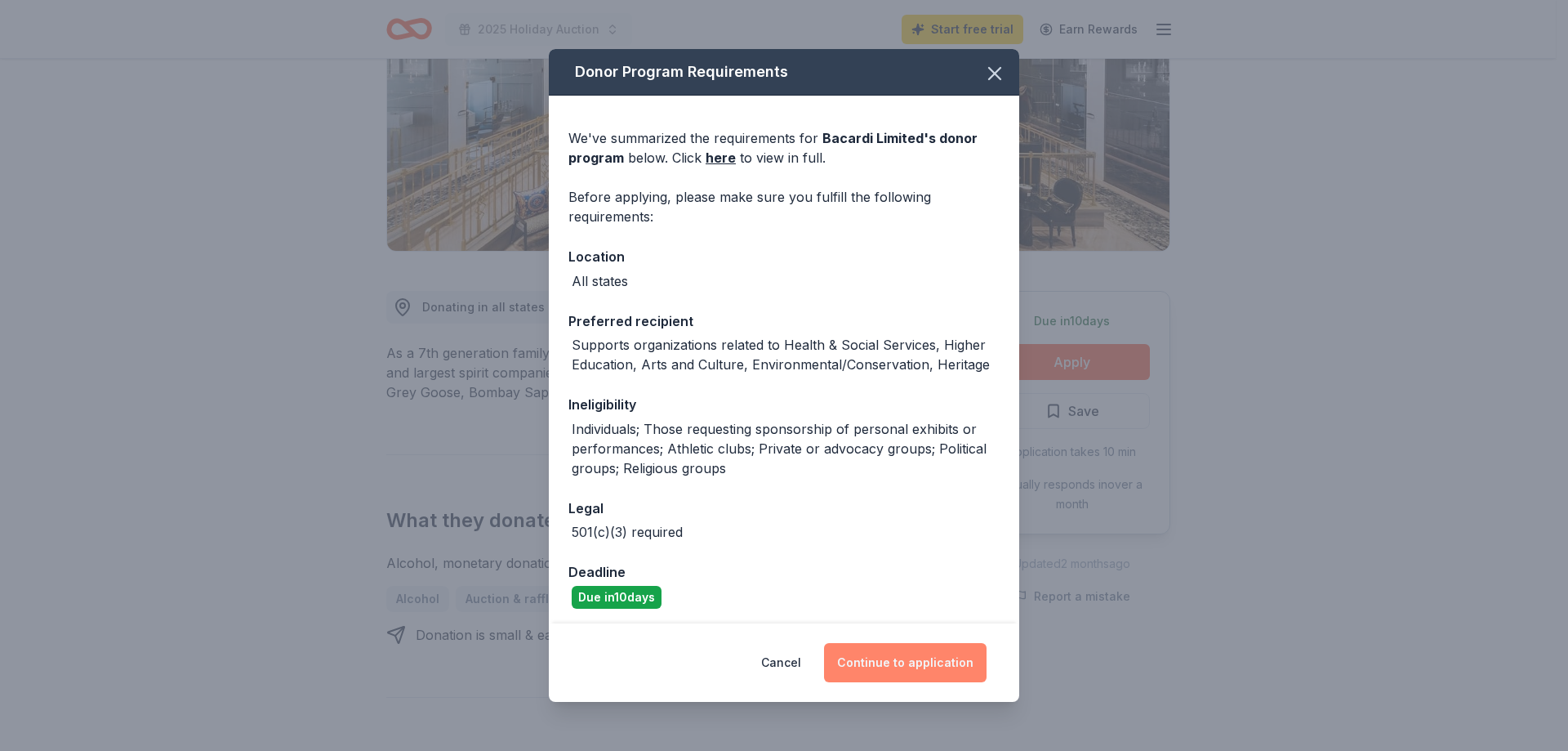
click at [902, 663] on button "Continue to application" at bounding box center [905, 662] width 163 height 39
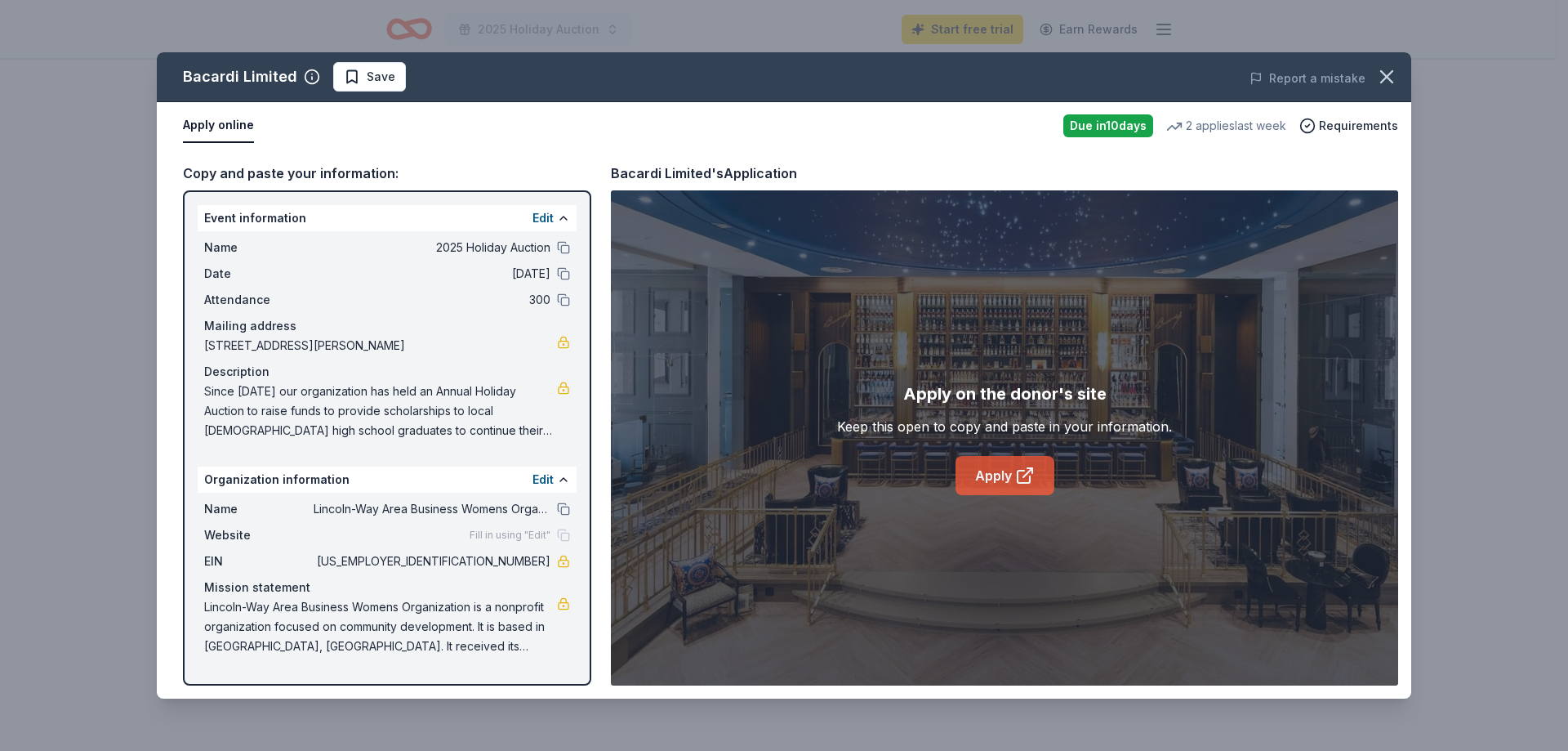
click at [992, 476] on link "Apply" at bounding box center [1005, 475] width 99 height 39
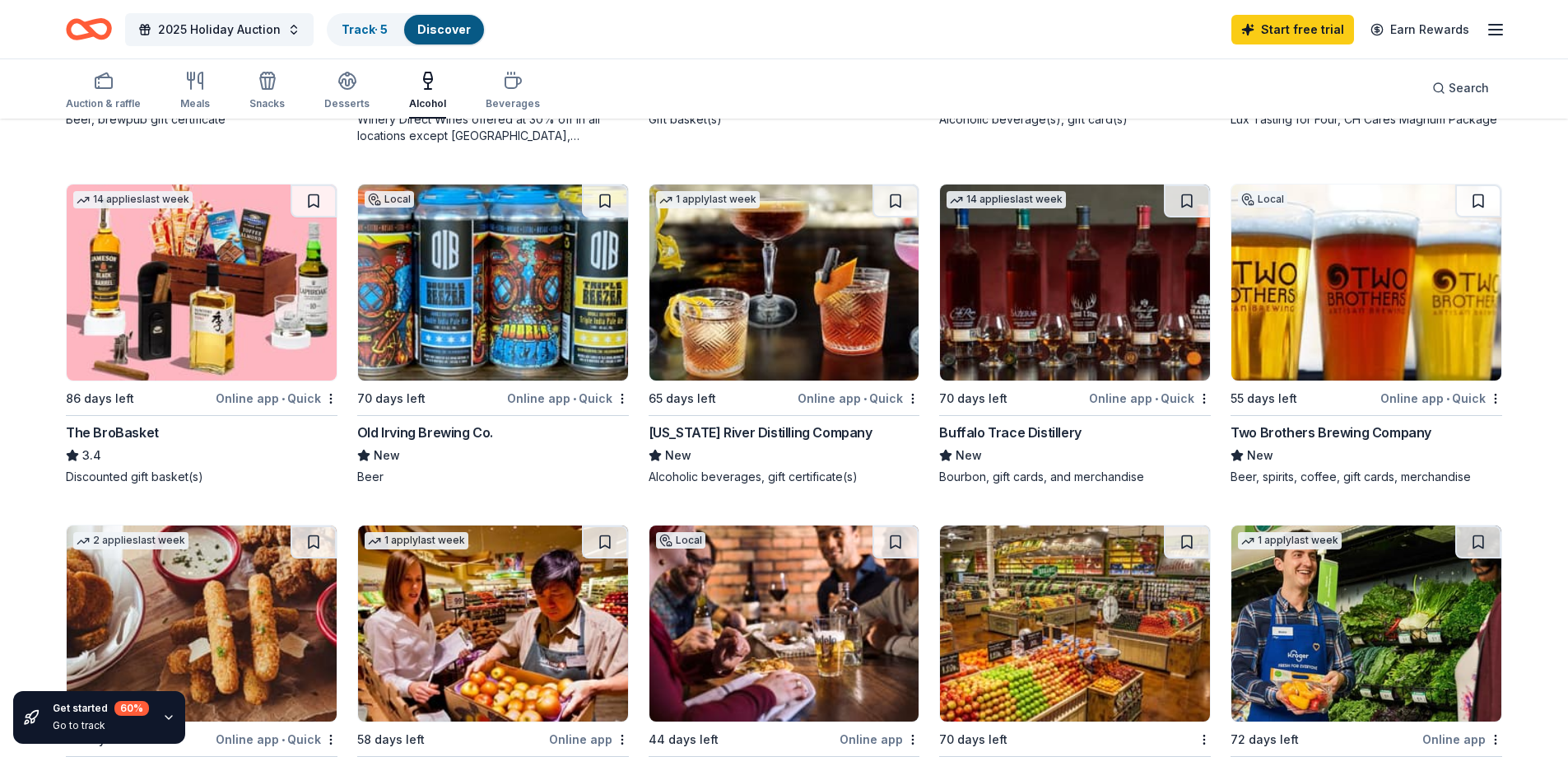
scroll to position [494, 0]
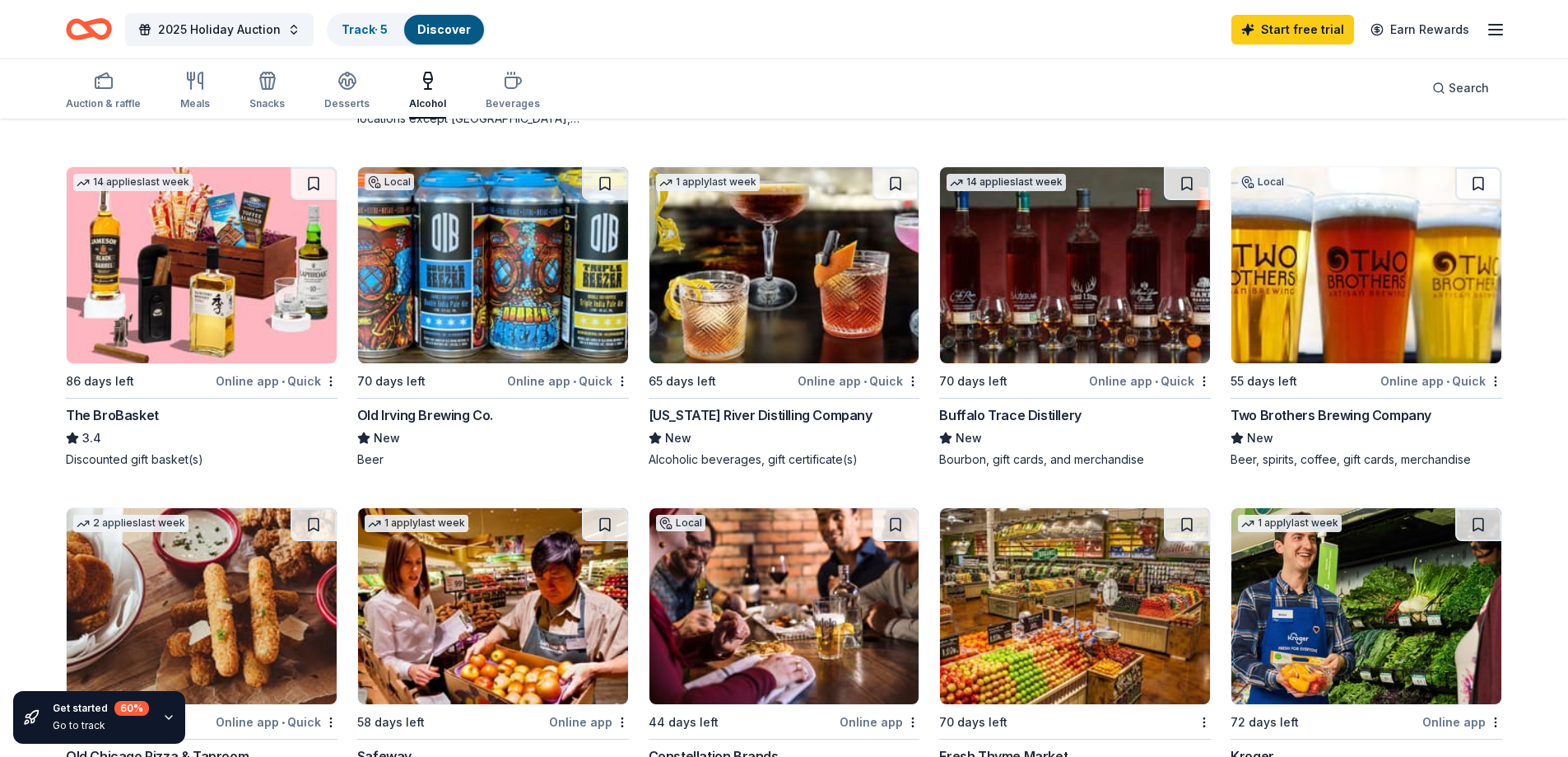
click at [1389, 318] on img at bounding box center [1366, 265] width 270 height 196
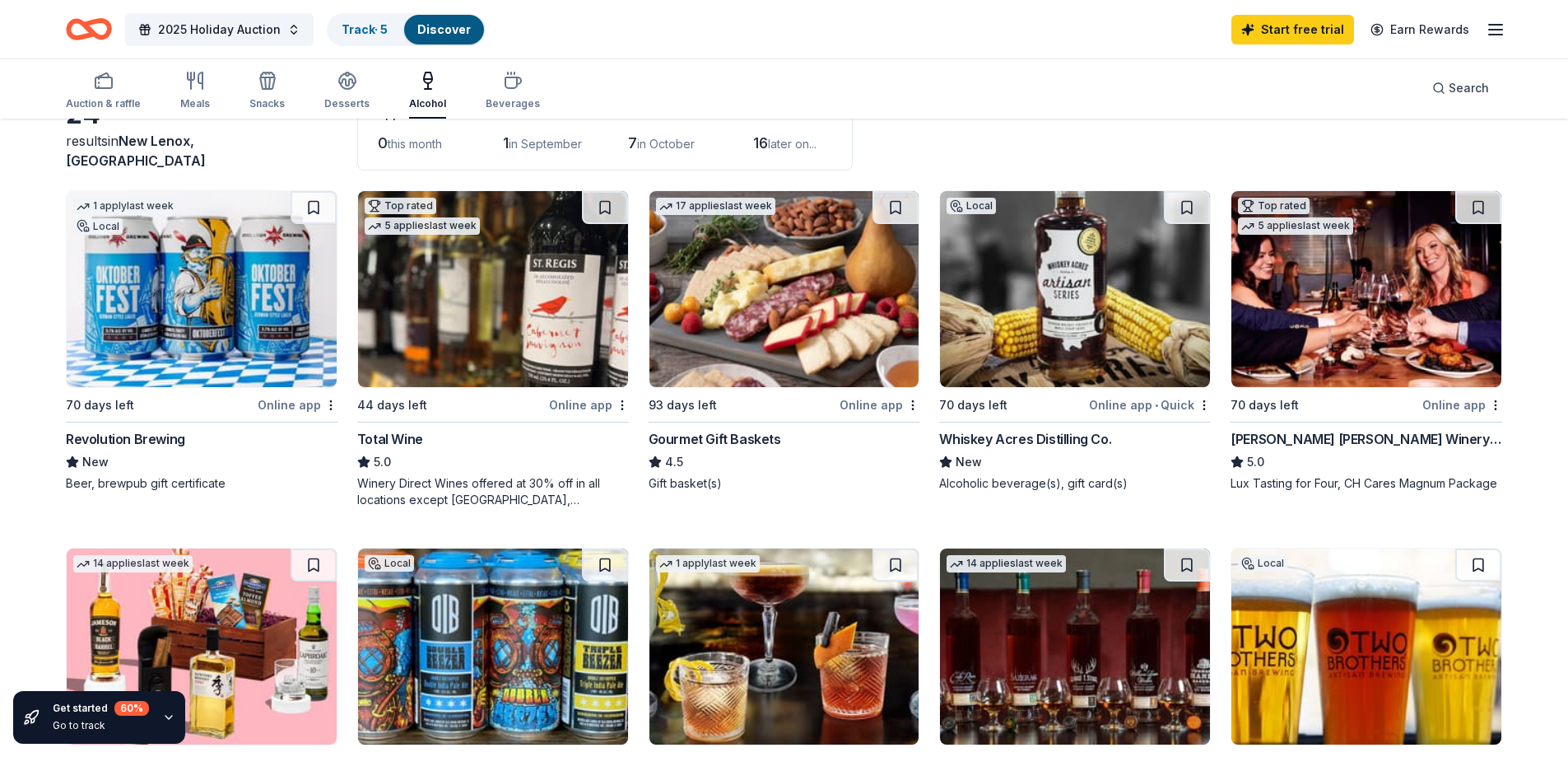
scroll to position [82, 0]
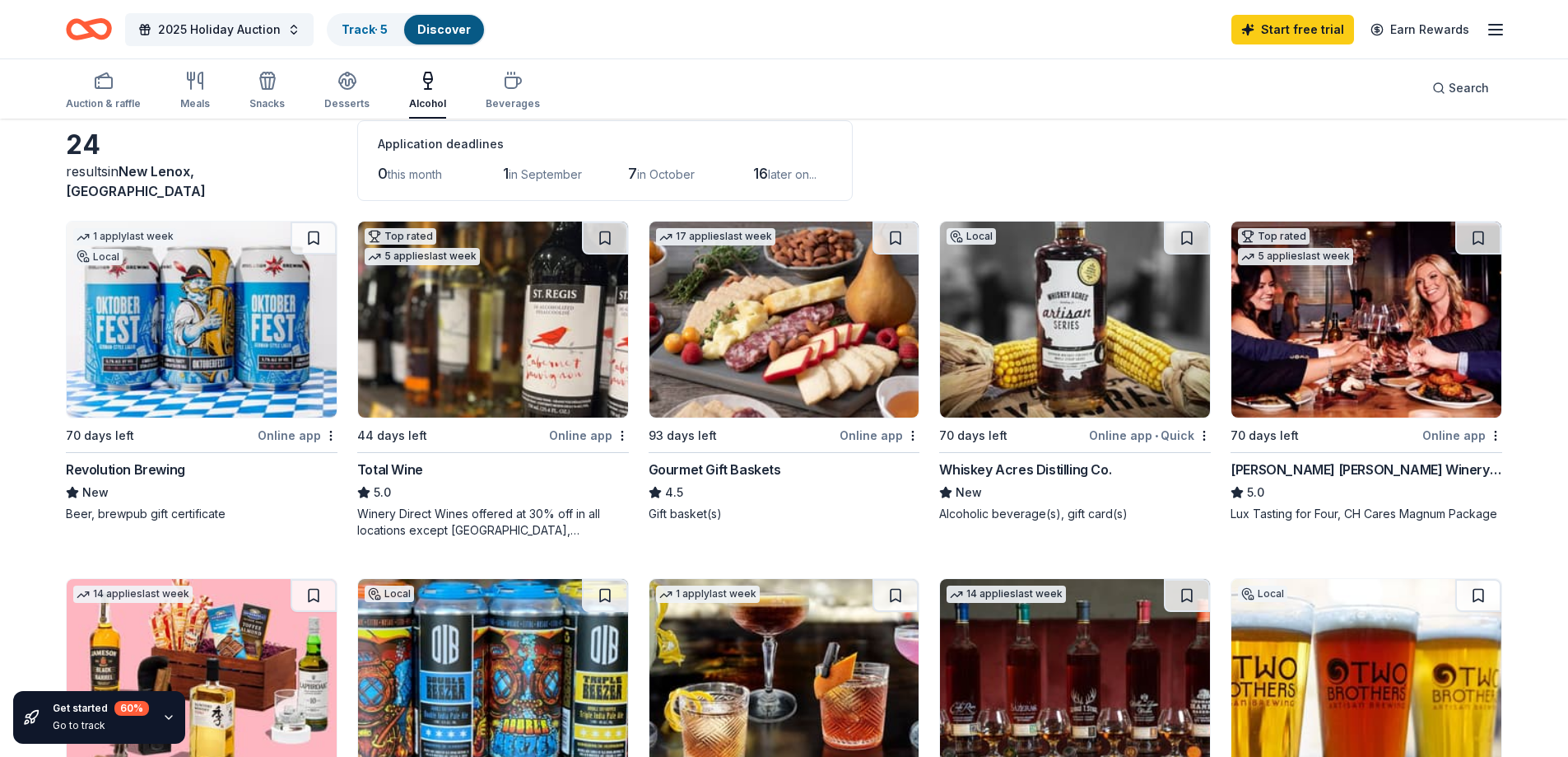
click at [504, 309] on img at bounding box center [493, 320] width 270 height 196
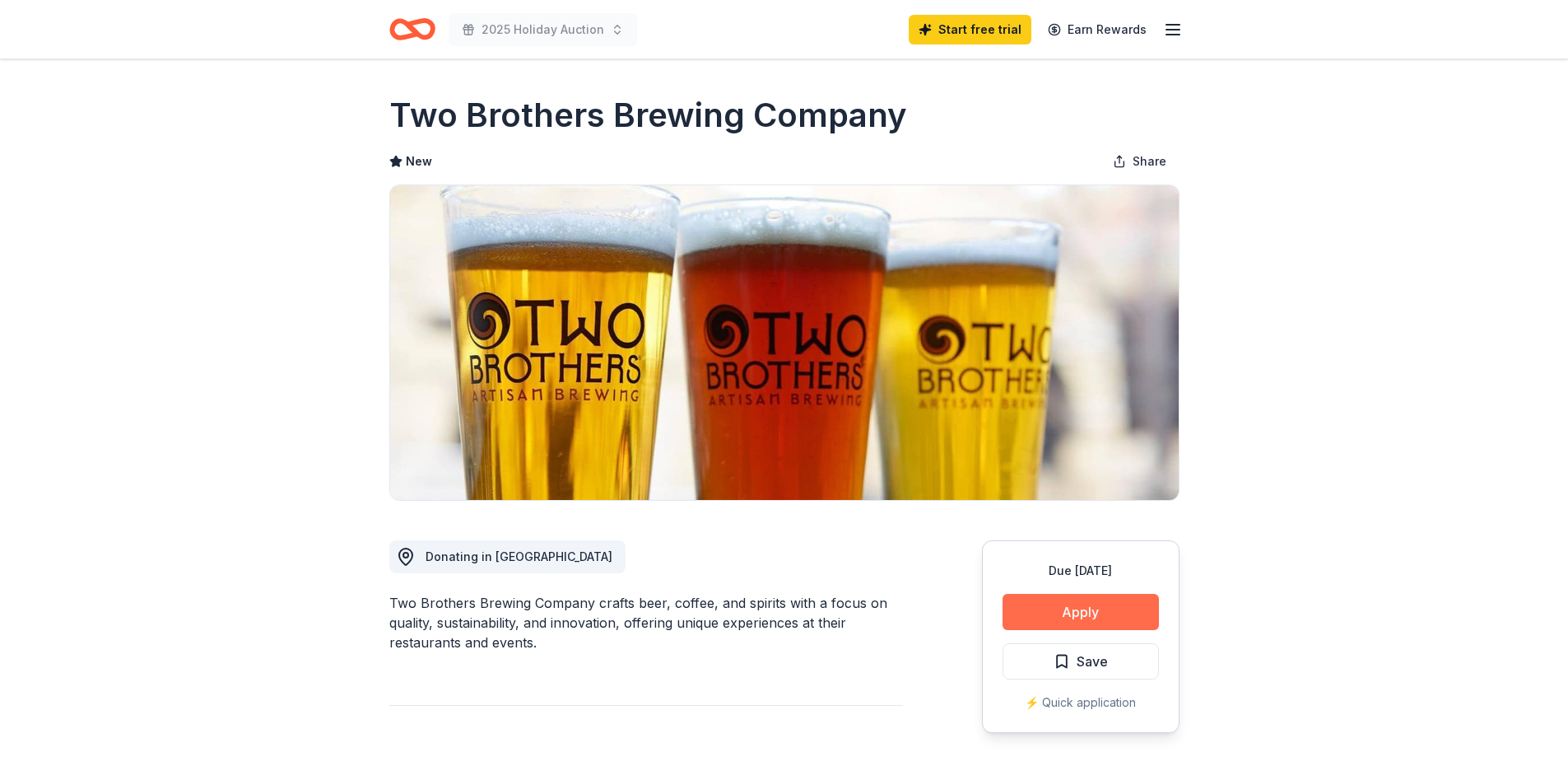
click at [1079, 610] on button "Apply" at bounding box center [1081, 612] width 156 height 36
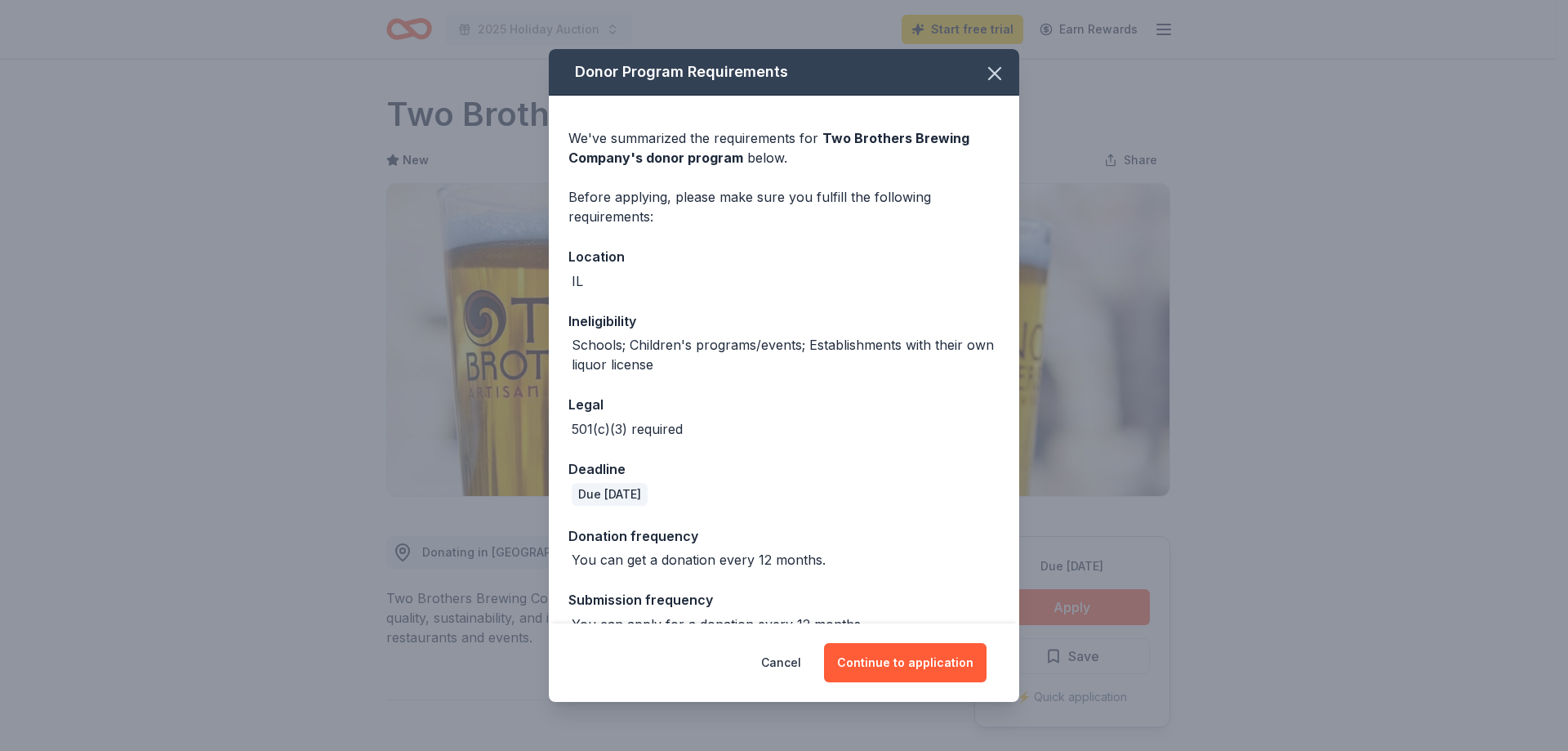
scroll to position [30, 0]
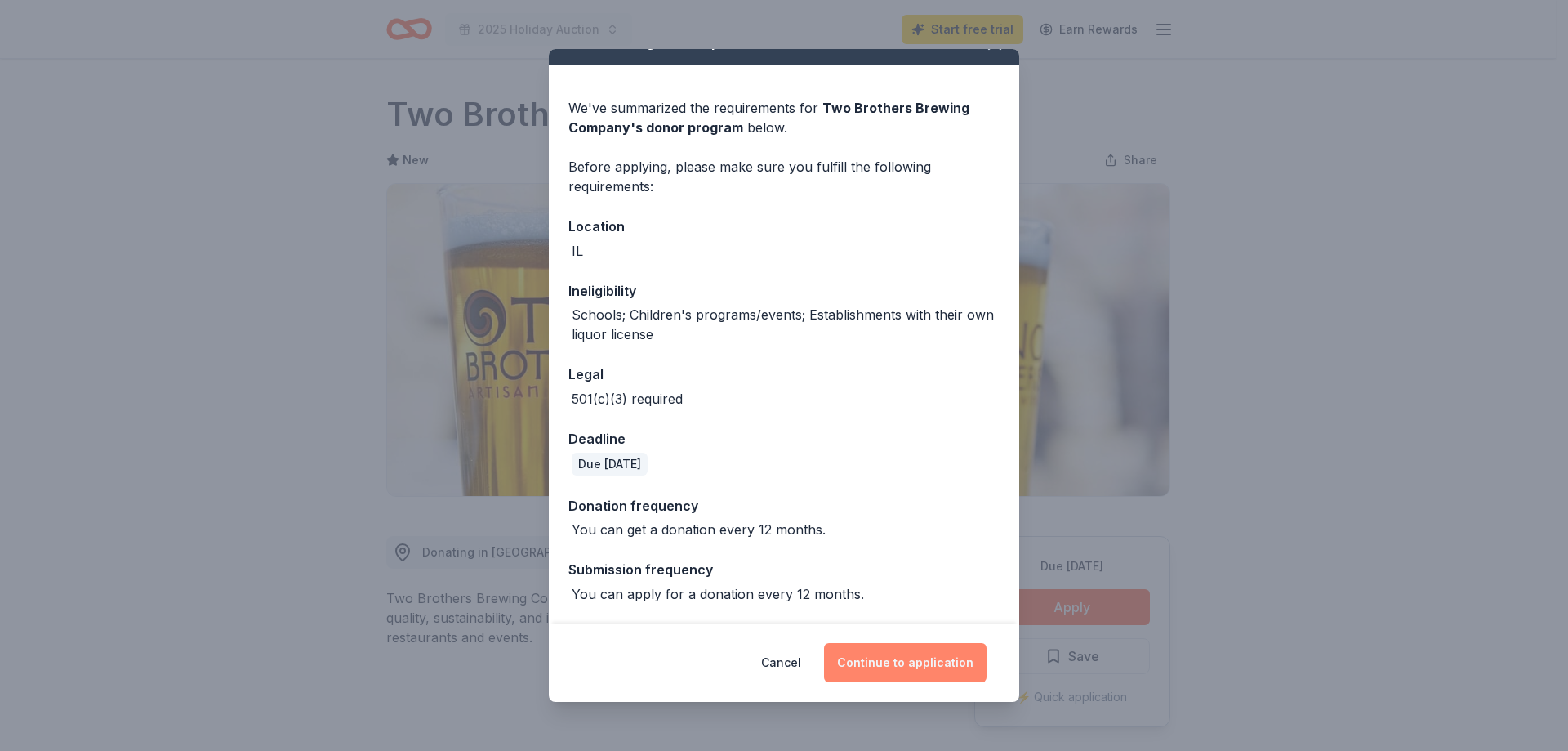
click at [881, 668] on button "Continue to application" at bounding box center [905, 662] width 163 height 39
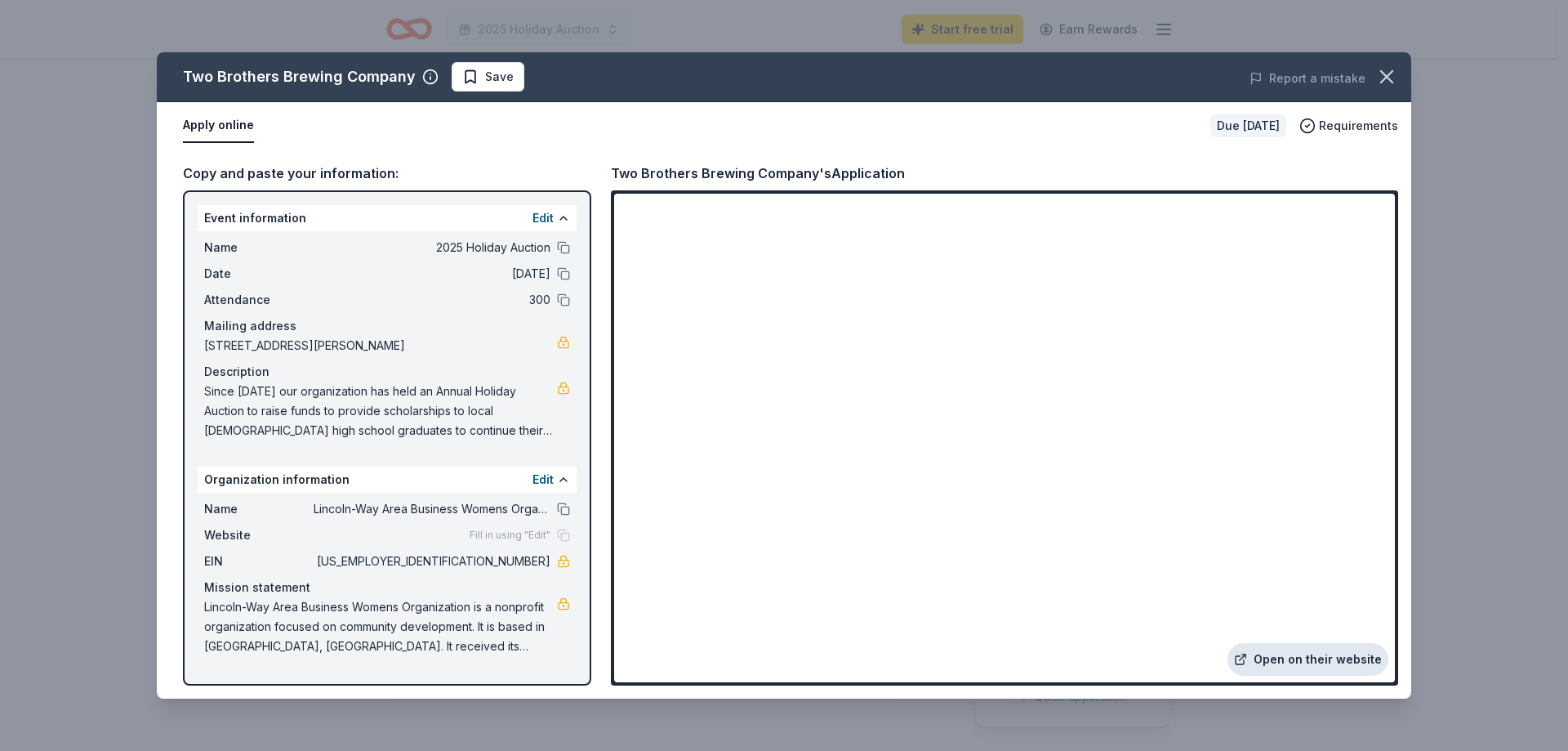
click at [1303, 660] on link "Open on their website" at bounding box center [1308, 658] width 161 height 33
